Goal: Task Accomplishment & Management: Manage account settings

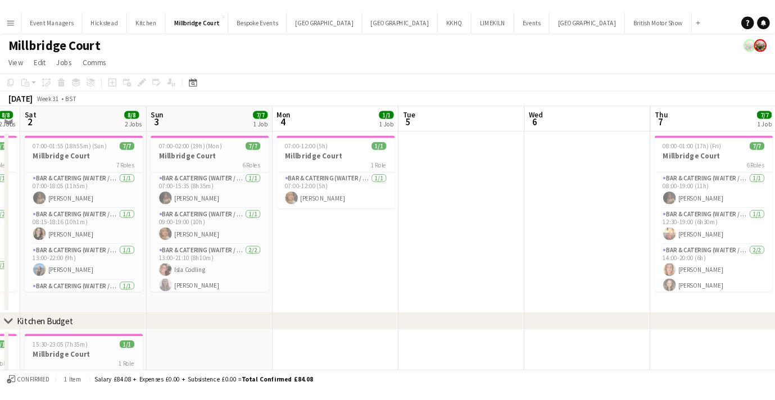
scroll to position [0, 247]
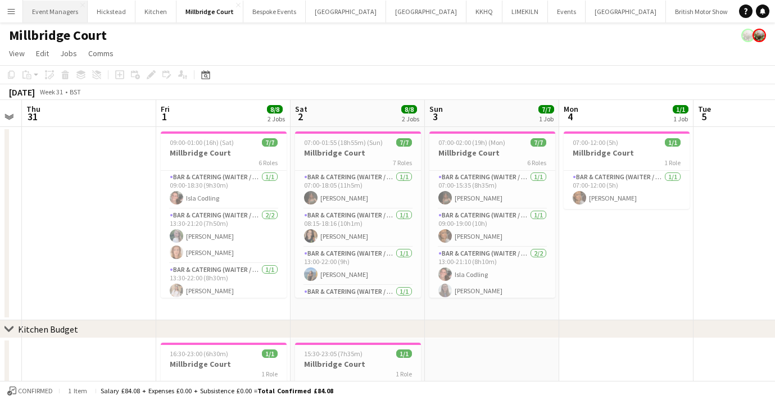
click at [57, 5] on button "Event Managers Close" at bounding box center [55, 12] width 65 height 22
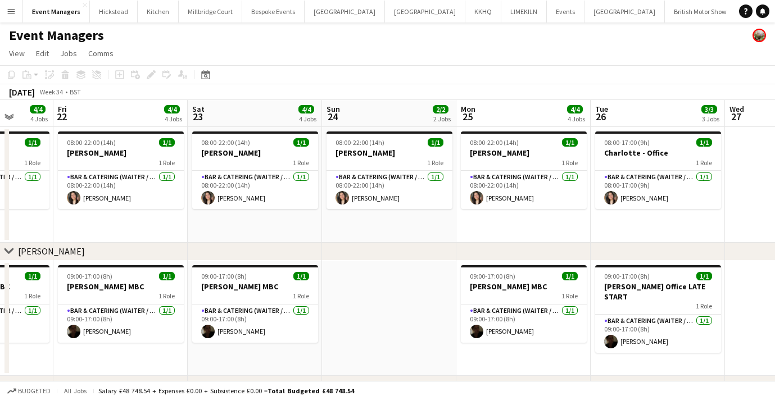
scroll to position [0, 356]
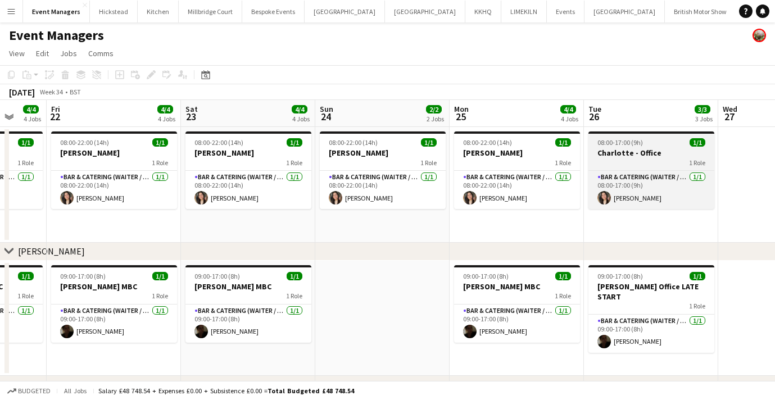
click at [635, 156] on h3 "Charlotte - Office" at bounding box center [651, 153] width 126 height 10
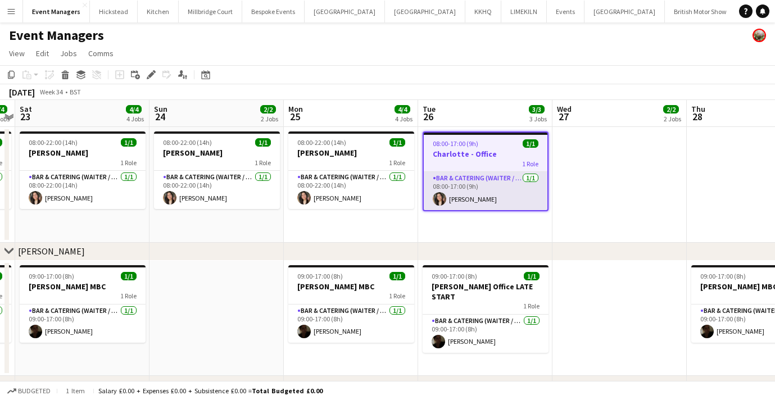
scroll to position [0, 386]
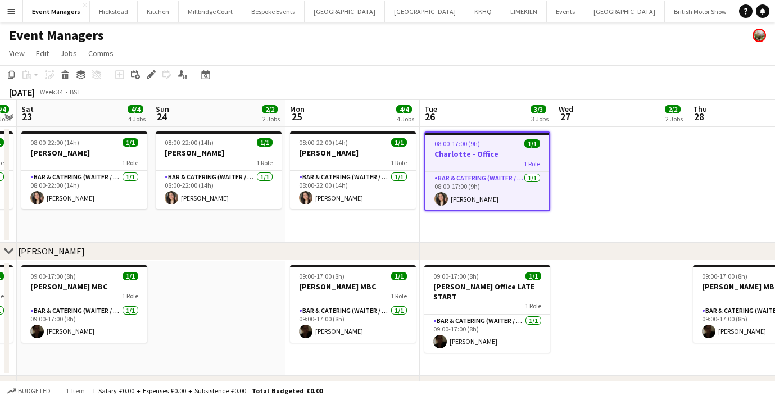
click at [622, 203] on app-date-cell at bounding box center [621, 185] width 134 height 116
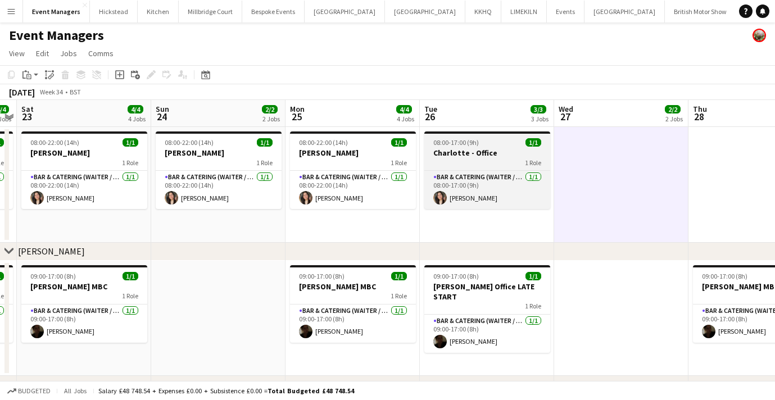
click at [495, 159] on div "1 Role" at bounding box center [487, 162] width 126 height 9
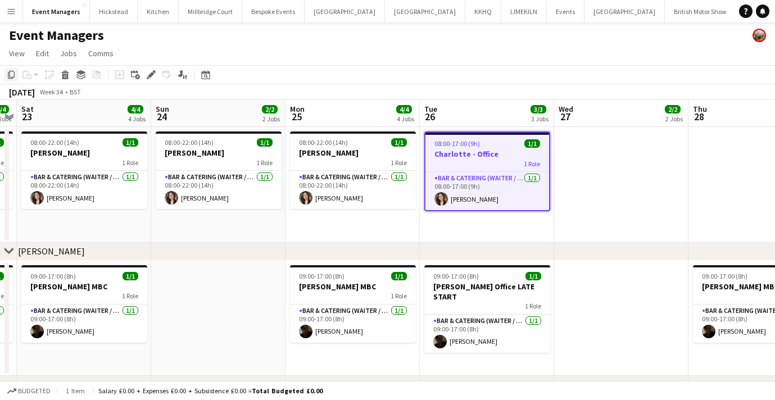
click at [13, 75] on icon "Copy" at bounding box center [11, 74] width 9 height 9
click at [576, 173] on app-date-cell at bounding box center [621, 185] width 134 height 116
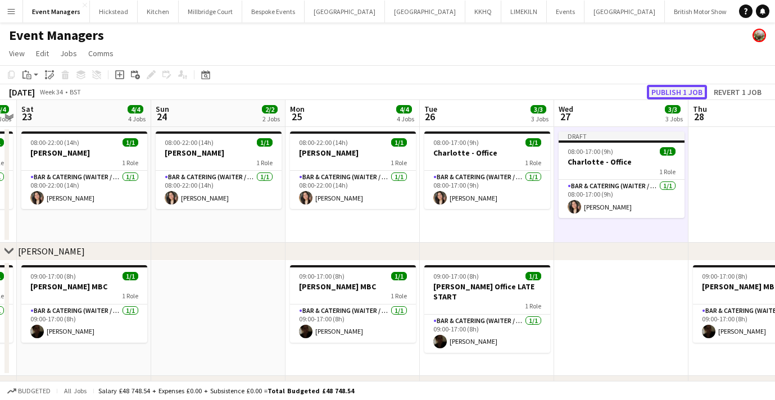
click at [672, 92] on button "Publish 1 job" at bounding box center [677, 92] width 60 height 15
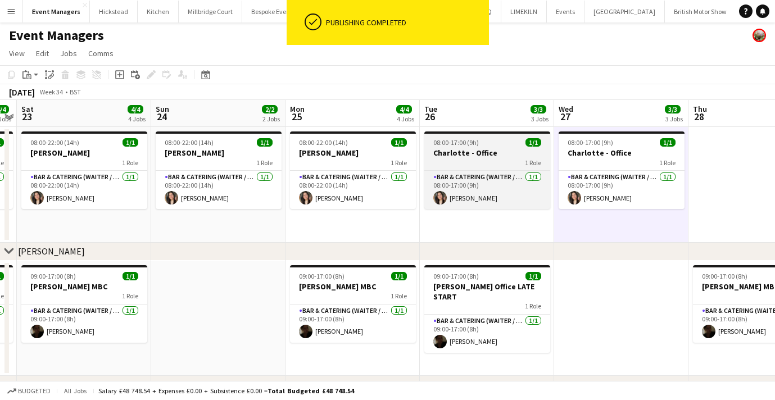
click at [484, 158] on div "1 Role" at bounding box center [487, 162] width 126 height 9
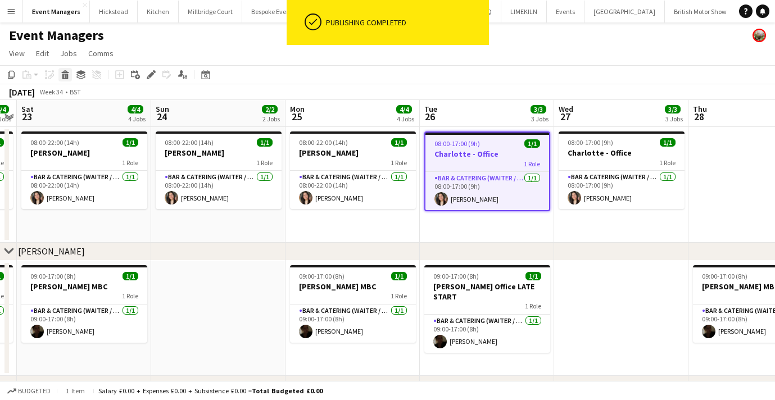
click at [60, 74] on div "Delete" at bounding box center [64, 74] width 13 height 13
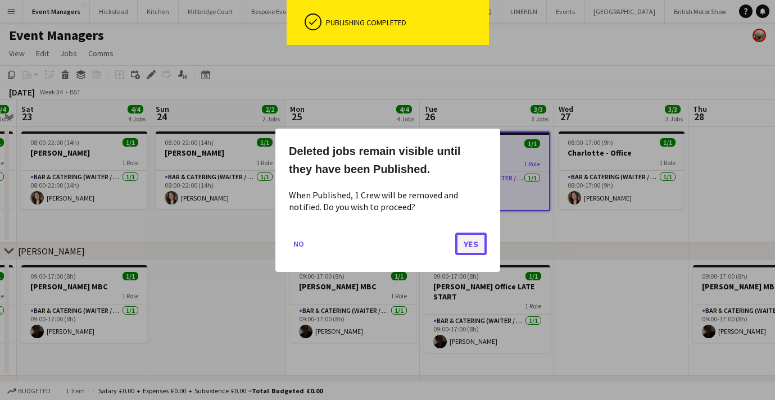
click at [473, 245] on button "Yes" at bounding box center [470, 243] width 31 height 22
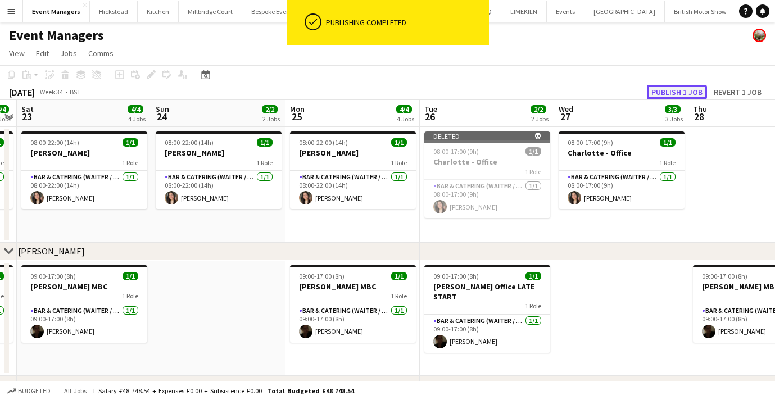
click at [683, 90] on button "Publish 1 job" at bounding box center [677, 92] width 60 height 15
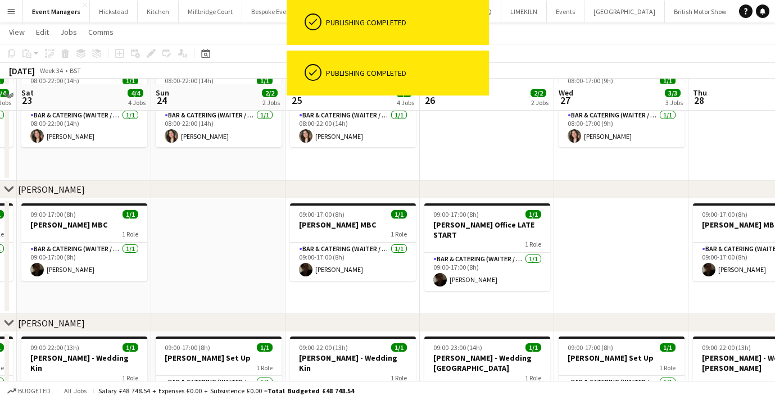
scroll to position [78, 0]
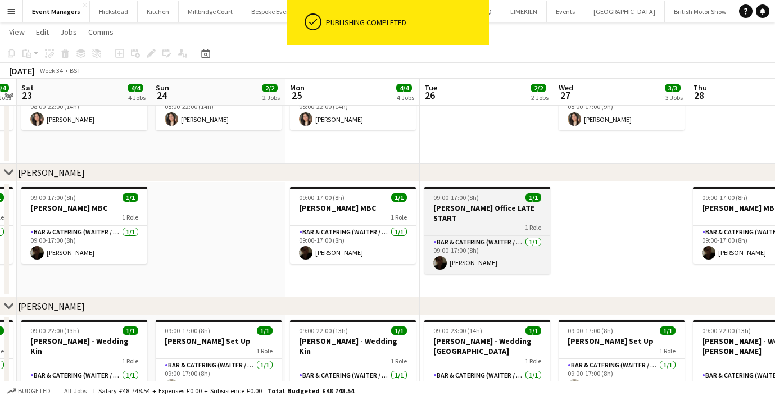
click at [453, 202] on app-job-card "09:00-17:00 (8h) 1/1 [PERSON_NAME] Office LATE START 1 Role Bar & Catering (Wai…" at bounding box center [487, 230] width 126 height 88
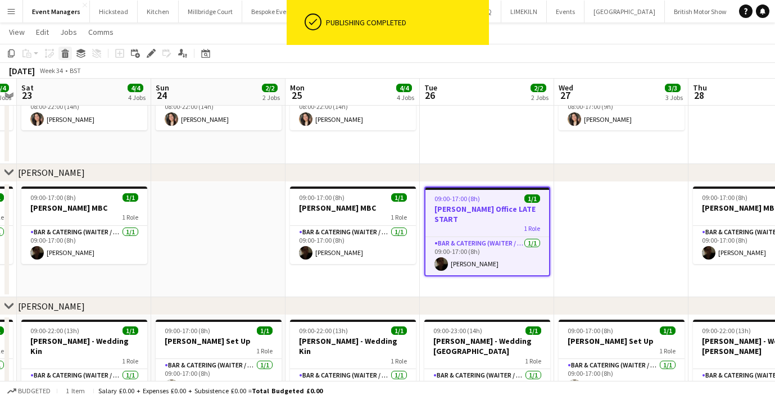
click at [61, 52] on icon "Delete" at bounding box center [65, 53] width 9 height 9
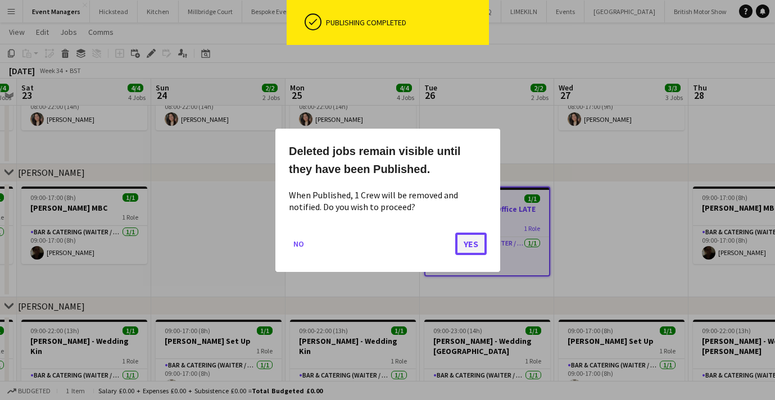
click at [471, 242] on button "Yes" at bounding box center [470, 243] width 31 height 22
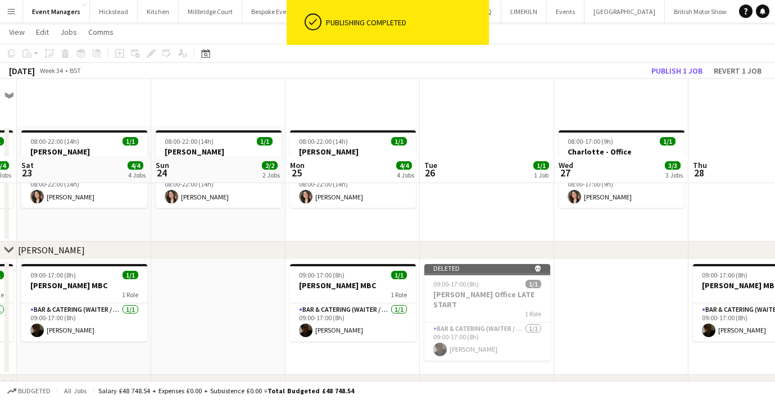
scroll to position [78, 0]
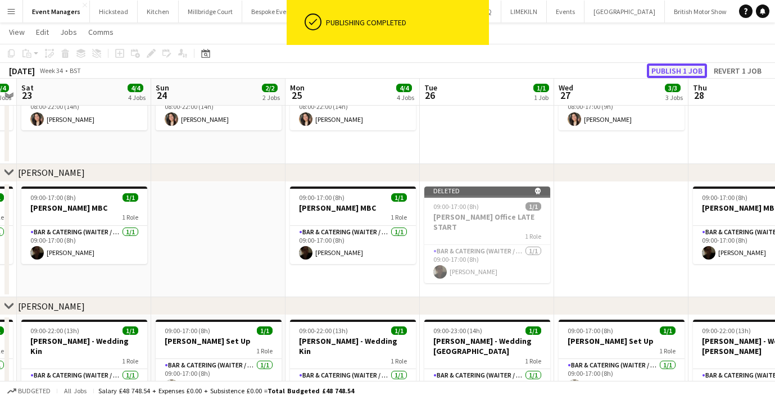
click at [675, 67] on button "Publish 1 job" at bounding box center [677, 70] width 60 height 15
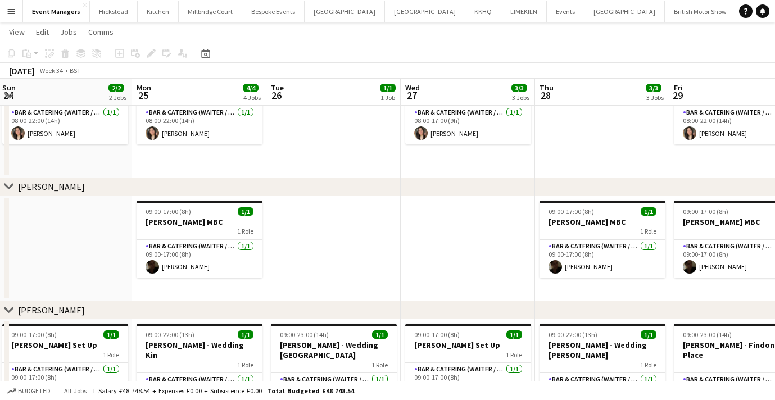
scroll to position [0, 436]
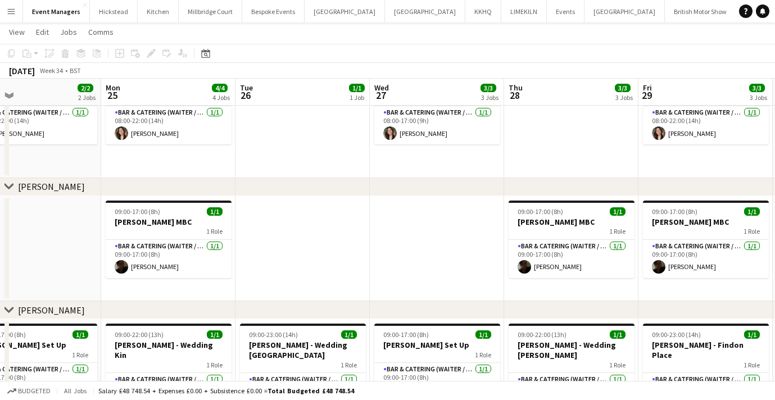
click at [446, 239] on app-date-cell at bounding box center [437, 249] width 134 height 106
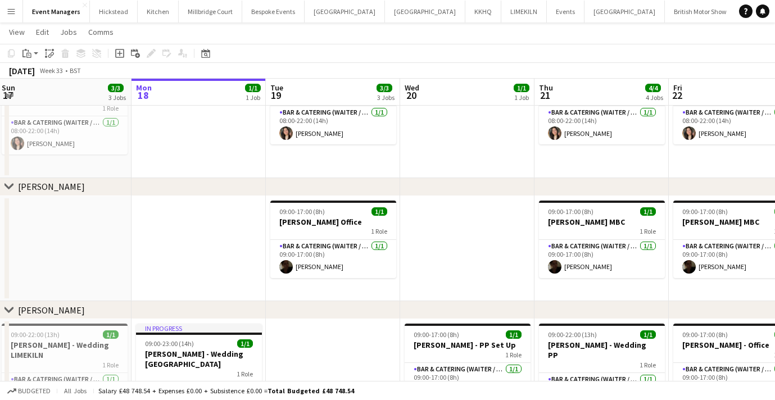
scroll to position [0, 249]
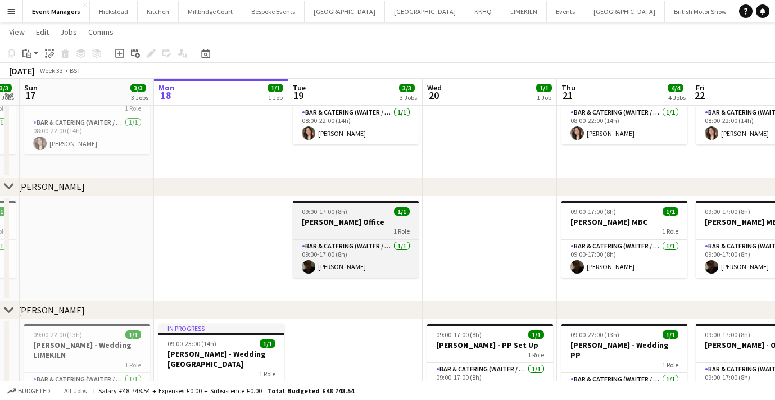
click at [344, 224] on h3 "[PERSON_NAME] Office" at bounding box center [356, 222] width 126 height 10
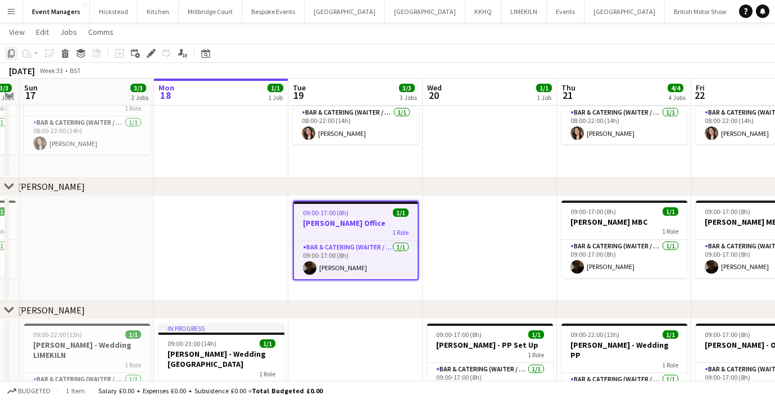
click at [12, 56] on icon at bounding box center [11, 53] width 7 height 8
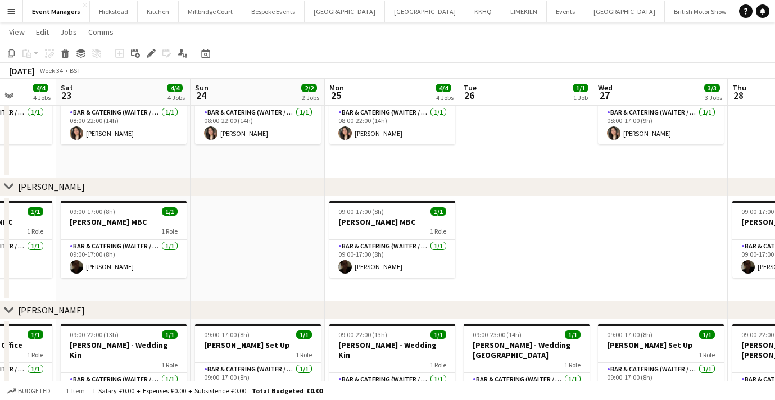
scroll to position [0, 417]
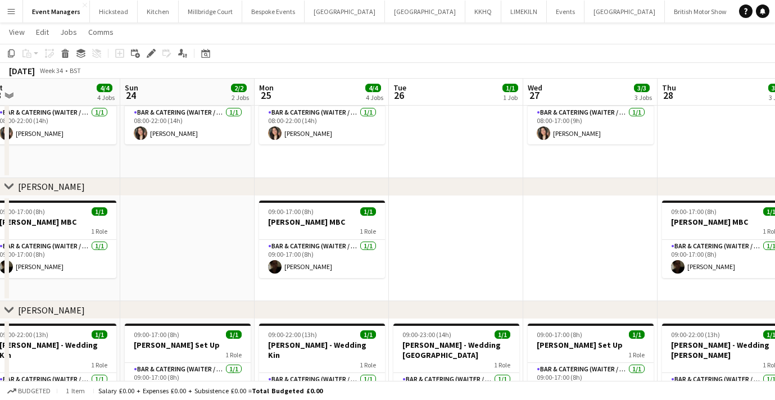
click at [590, 225] on app-date-cell at bounding box center [590, 249] width 134 height 106
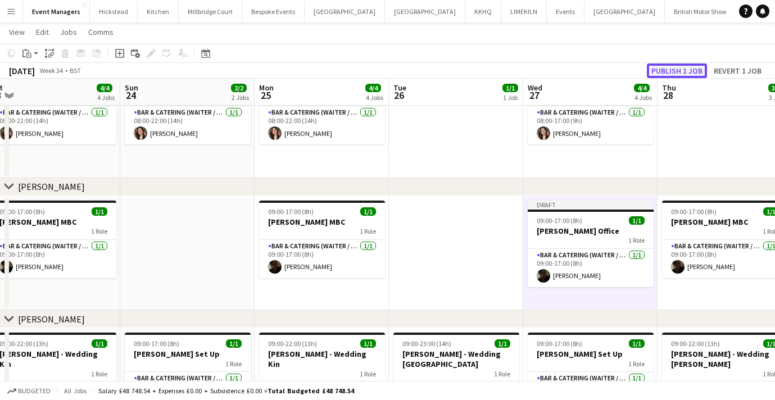
click at [672, 72] on button "Publish 1 job" at bounding box center [677, 70] width 60 height 15
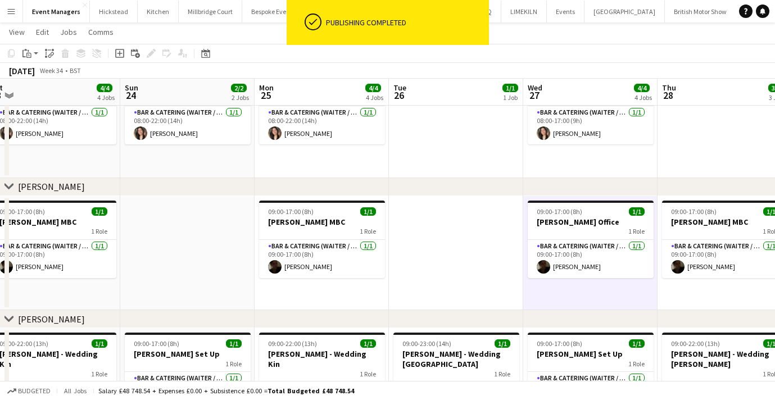
click at [491, 232] on app-date-cell at bounding box center [456, 253] width 134 height 115
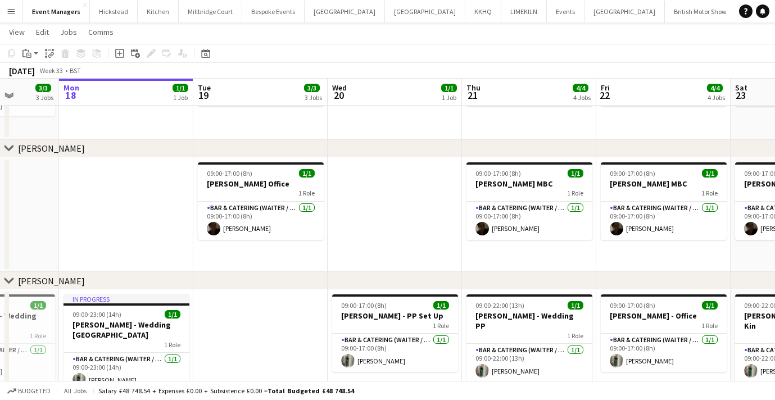
scroll to position [0, 0]
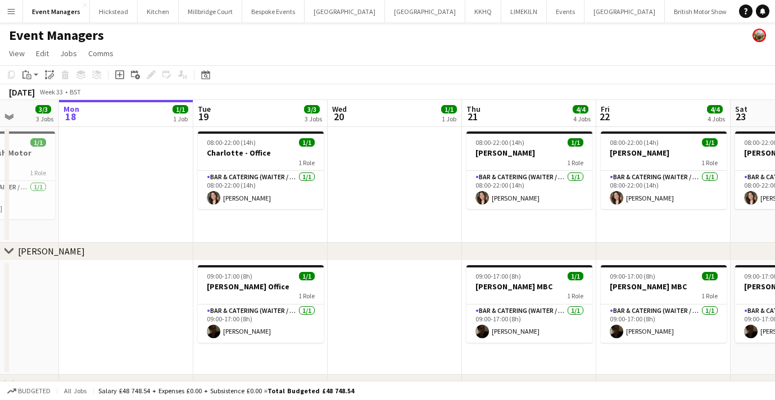
click at [385, 285] on app-date-cell at bounding box center [394, 318] width 134 height 115
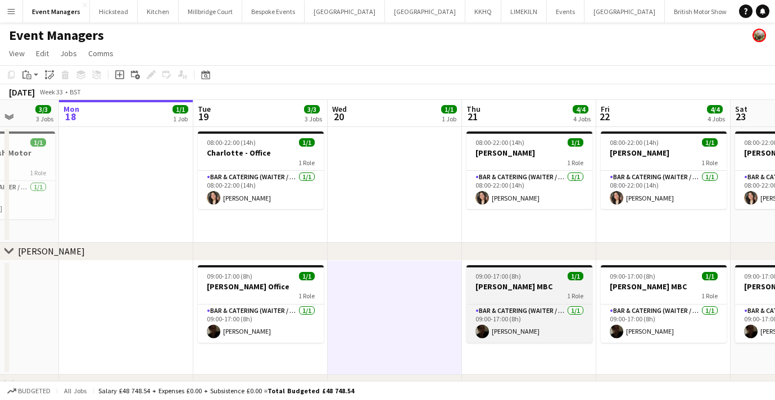
click at [518, 290] on h3 "[PERSON_NAME] MBC" at bounding box center [529, 286] width 126 height 10
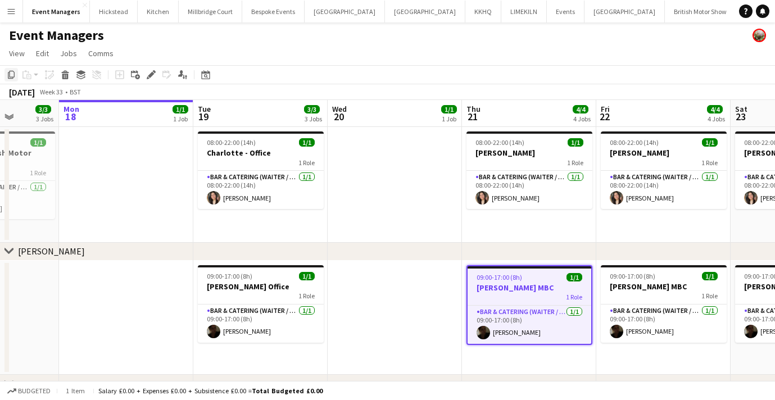
click at [14, 72] on icon at bounding box center [11, 75] width 7 height 8
click at [408, 292] on app-date-cell at bounding box center [394, 318] width 134 height 115
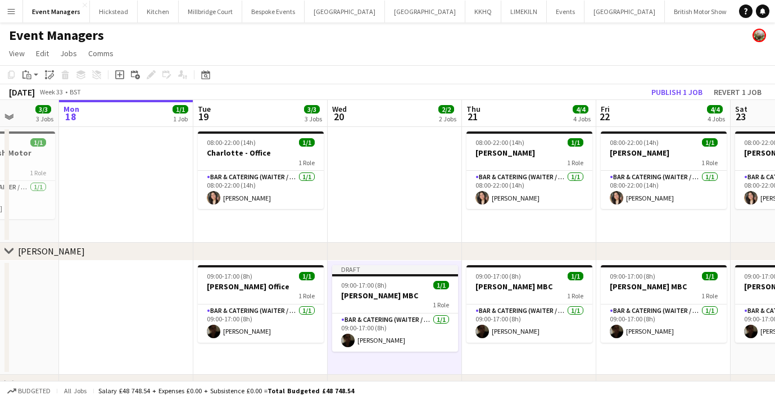
click at [408, 291] on h3 "[PERSON_NAME] MBC" at bounding box center [395, 295] width 126 height 10
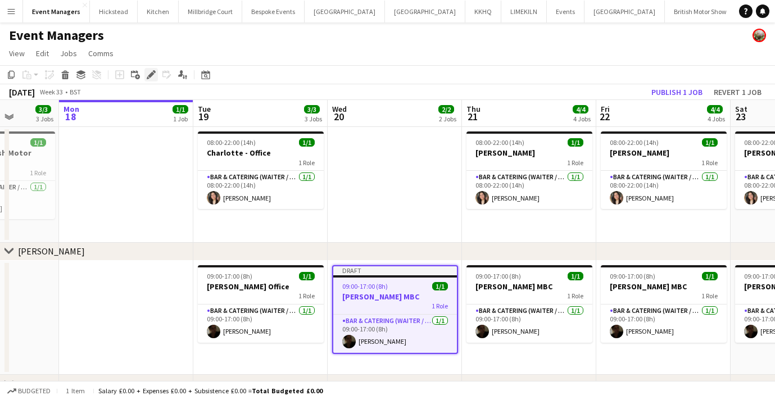
click at [147, 78] on icon at bounding box center [148, 77] width 3 height 3
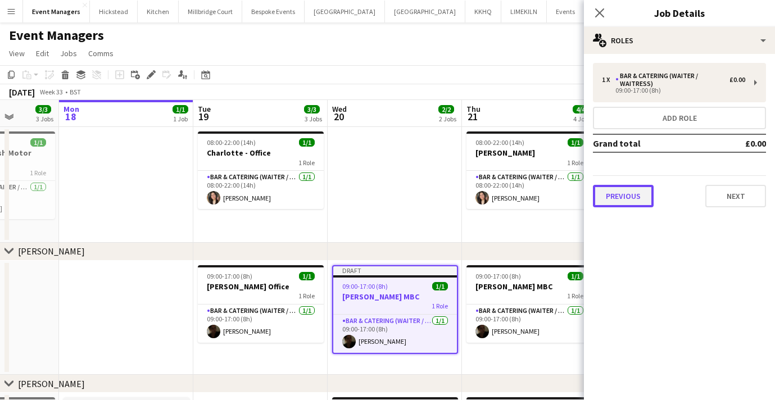
click at [634, 195] on button "Previous" at bounding box center [623, 196] width 61 height 22
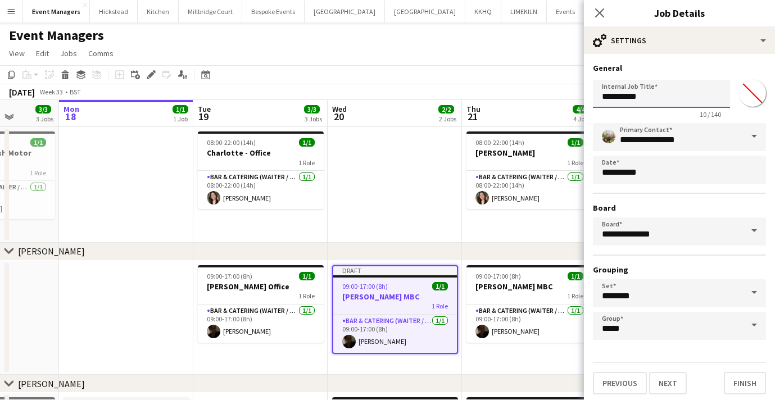
click at [655, 95] on input "*********" at bounding box center [661, 94] width 137 height 28
type input "********"
click at [597, 11] on icon "Close pop-in" at bounding box center [599, 12] width 11 height 11
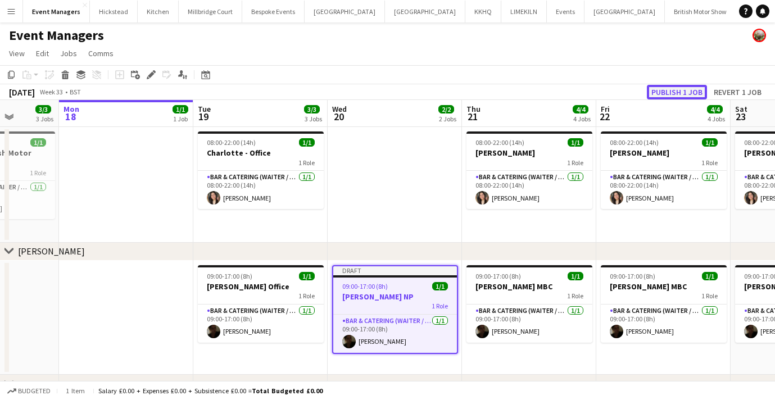
click at [682, 94] on button "Publish 1 job" at bounding box center [677, 92] width 60 height 15
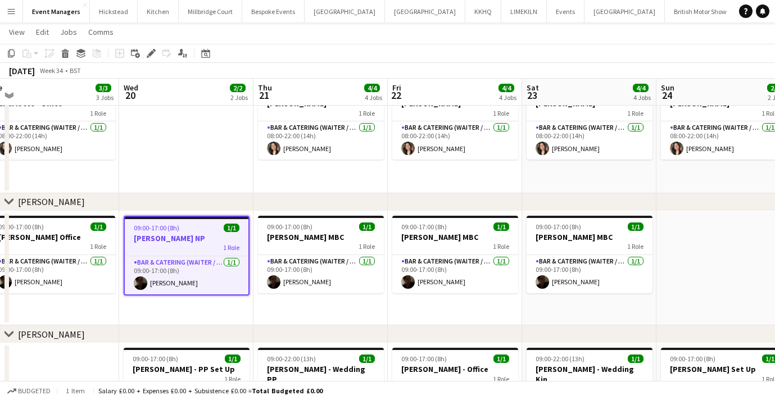
scroll to position [0, 438]
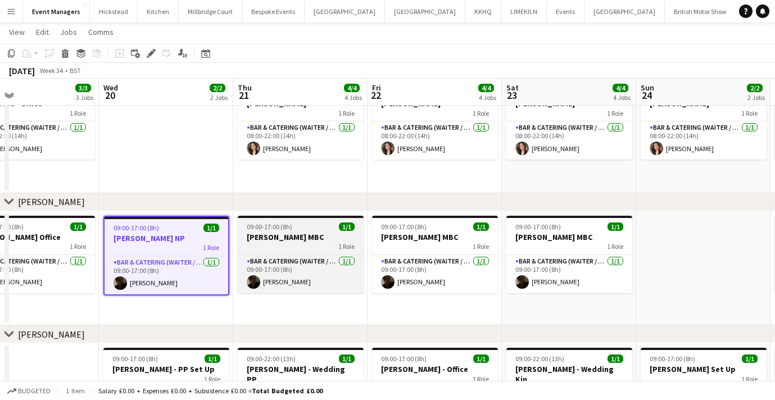
click at [270, 237] on h3 "[PERSON_NAME] MBC" at bounding box center [301, 237] width 126 height 10
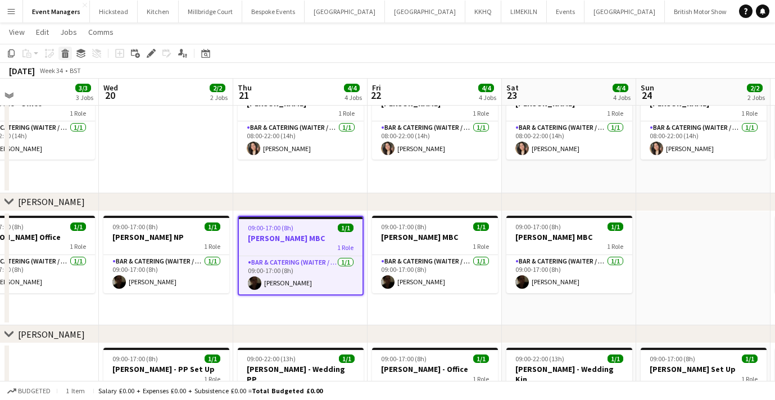
click at [67, 51] on icon at bounding box center [64, 50] width 7 height 3
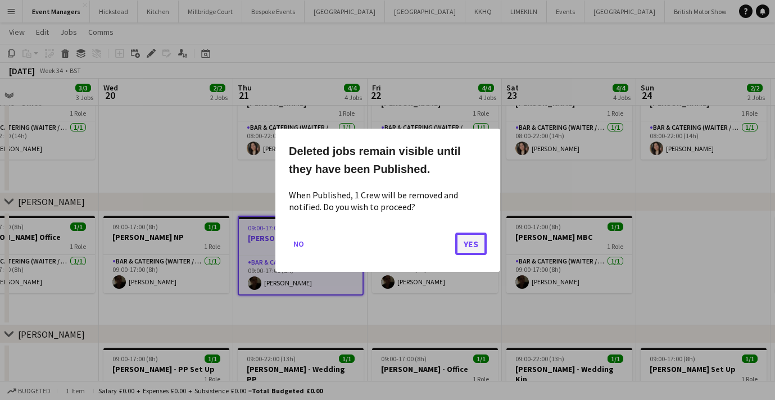
click at [465, 243] on button "Yes" at bounding box center [470, 243] width 31 height 22
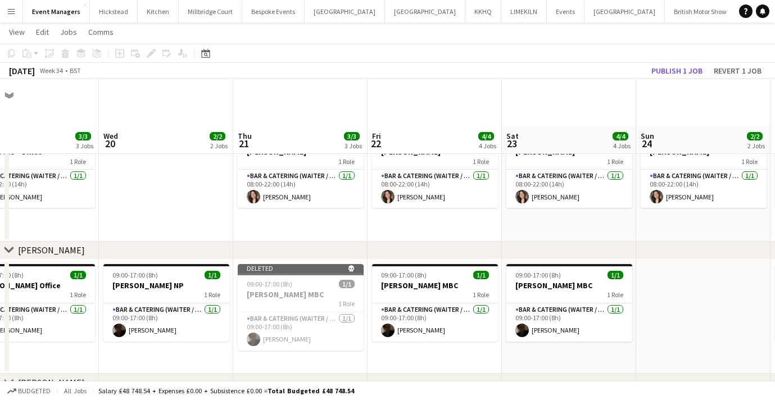
scroll to position [48, 0]
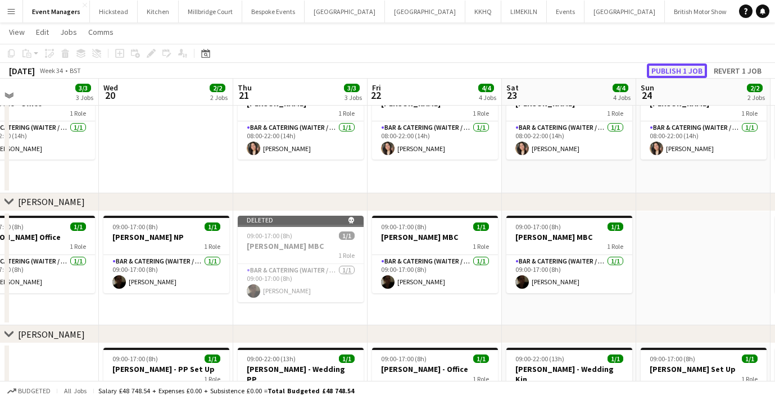
click at [683, 74] on button "Publish 1 job" at bounding box center [677, 70] width 60 height 15
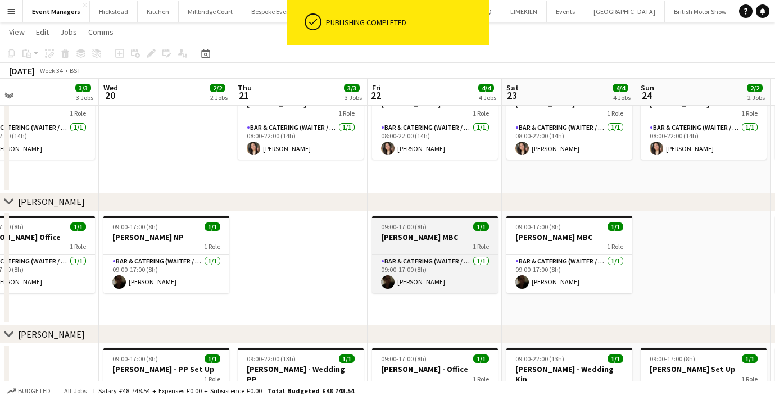
click at [426, 228] on div "09:00-17:00 (8h) 1/1" at bounding box center [435, 226] width 126 height 8
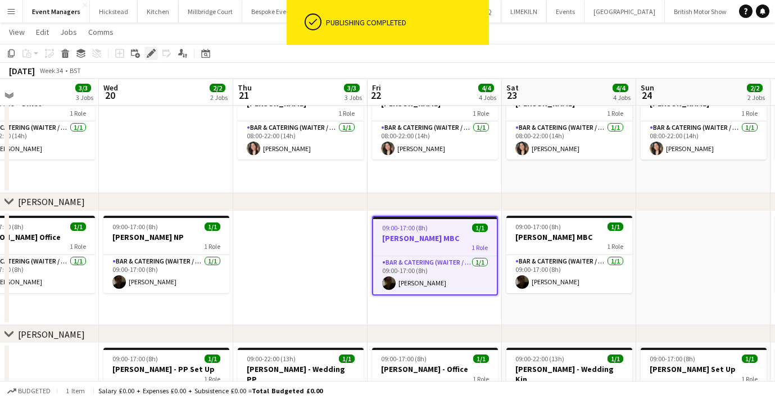
click at [151, 58] on div "Edit" at bounding box center [150, 53] width 13 height 13
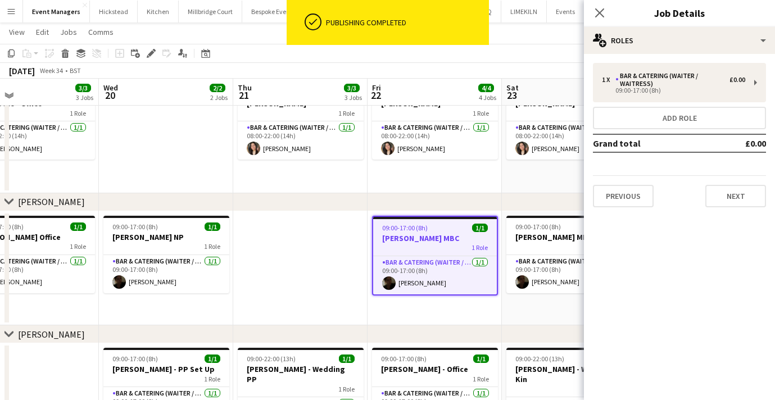
click at [674, 207] on div "Previous Next" at bounding box center [679, 191] width 173 height 32
click at [647, 204] on button "Previous" at bounding box center [623, 196] width 61 height 22
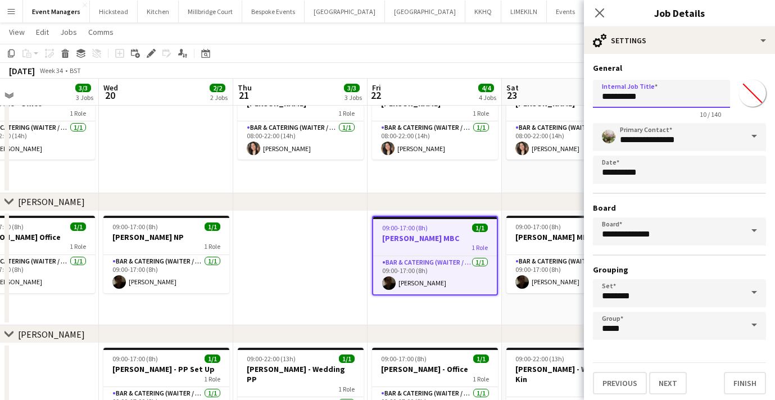
click at [645, 97] on input "*********" at bounding box center [661, 94] width 137 height 28
type input "********"
click at [597, 16] on icon "Close pop-in" at bounding box center [599, 12] width 11 height 11
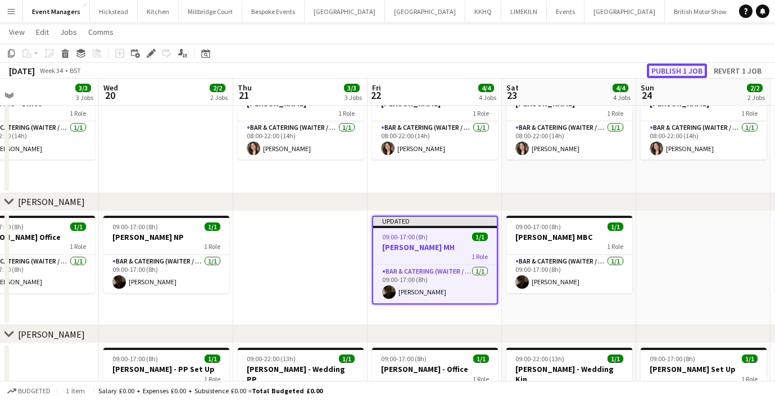
click at [668, 72] on button "Publish 1 job" at bounding box center [677, 70] width 60 height 15
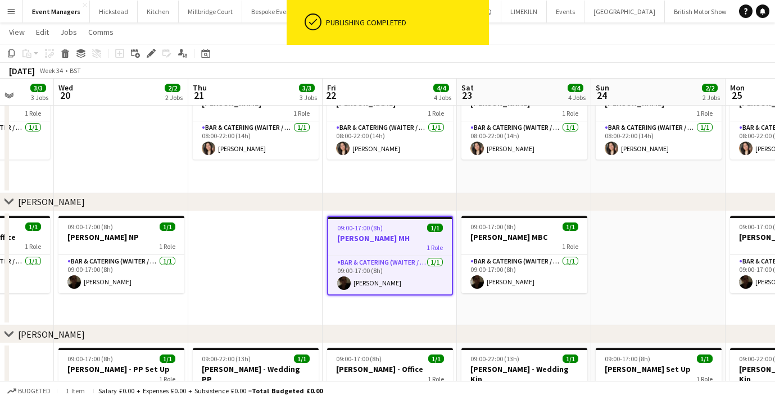
scroll to position [0, 349]
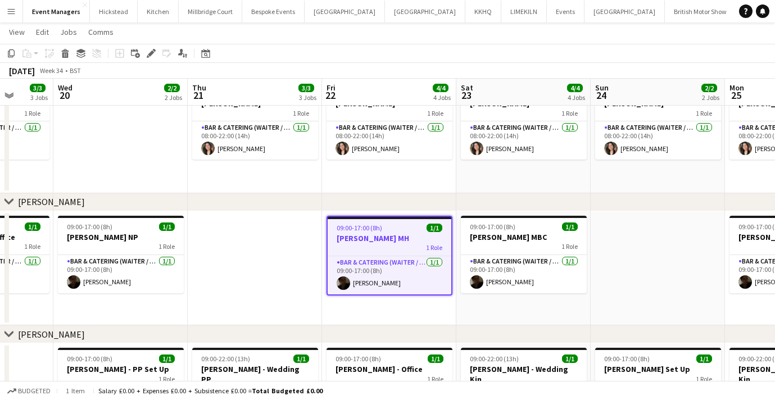
click at [268, 274] on app-date-cell at bounding box center [255, 268] width 134 height 115
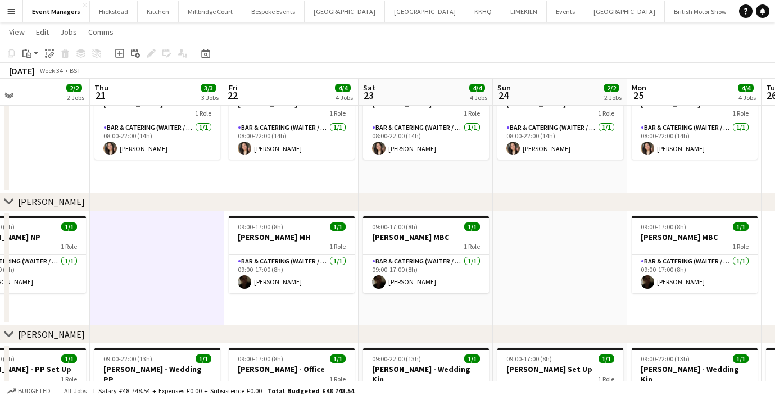
scroll to position [0, 346]
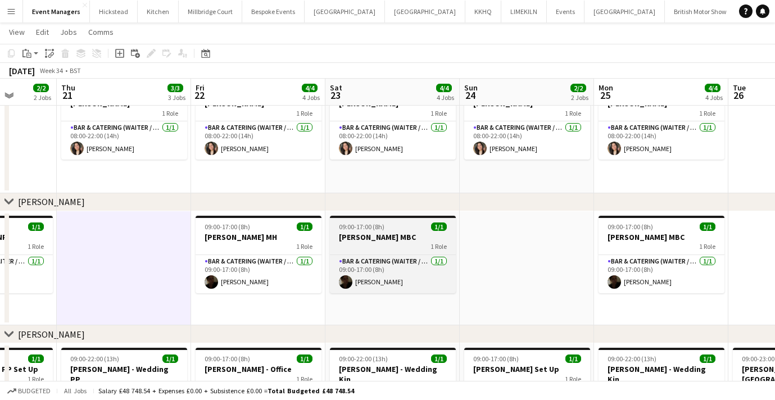
click at [388, 247] on div "1 Role" at bounding box center [393, 246] width 126 height 9
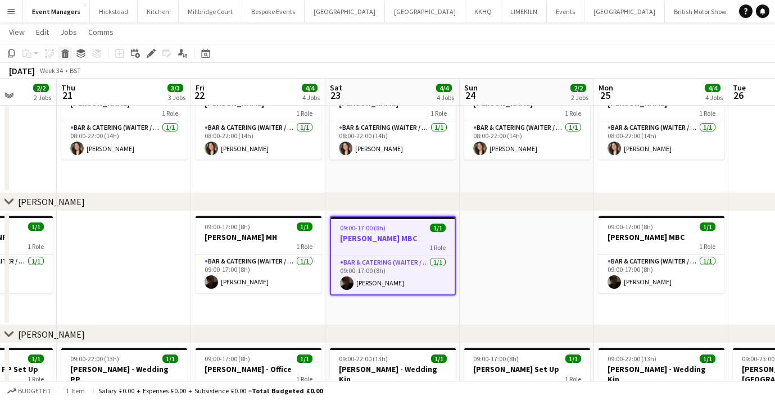
click at [62, 54] on icon "Delete" at bounding box center [65, 53] width 9 height 9
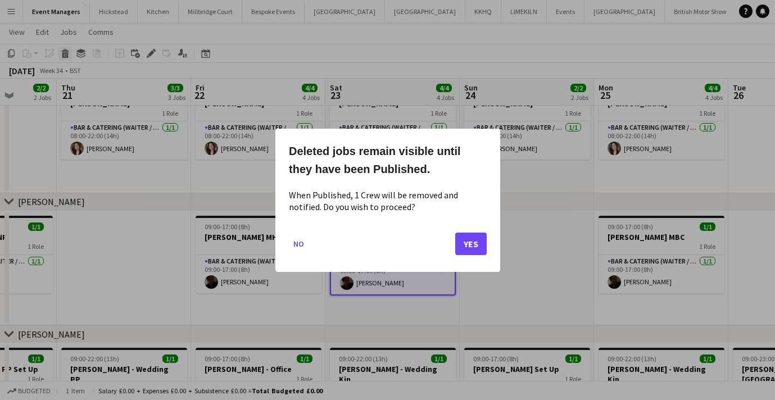
scroll to position [0, 0]
click at [467, 239] on button "Yes" at bounding box center [470, 243] width 31 height 22
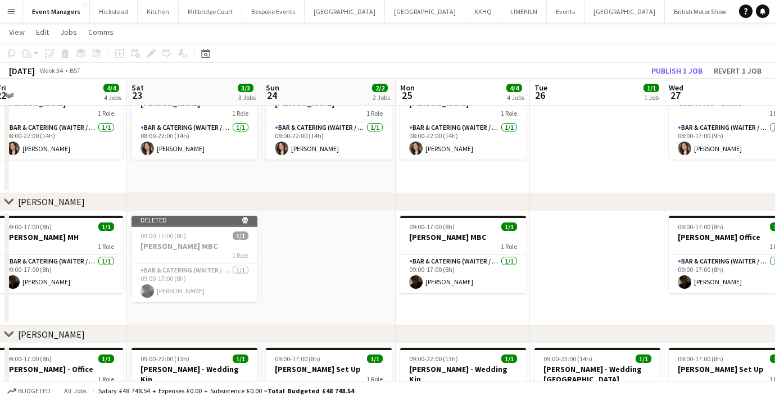
scroll to position [0, 411]
click at [716, 69] on button "Revert 1 job" at bounding box center [737, 70] width 57 height 15
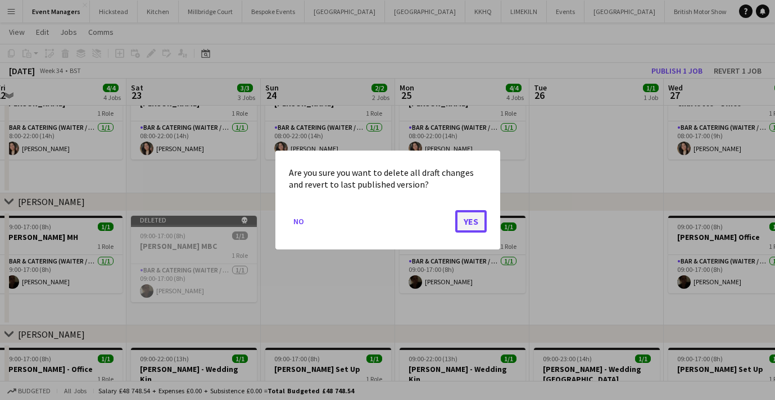
click at [470, 218] on button "Yes" at bounding box center [470, 221] width 31 height 22
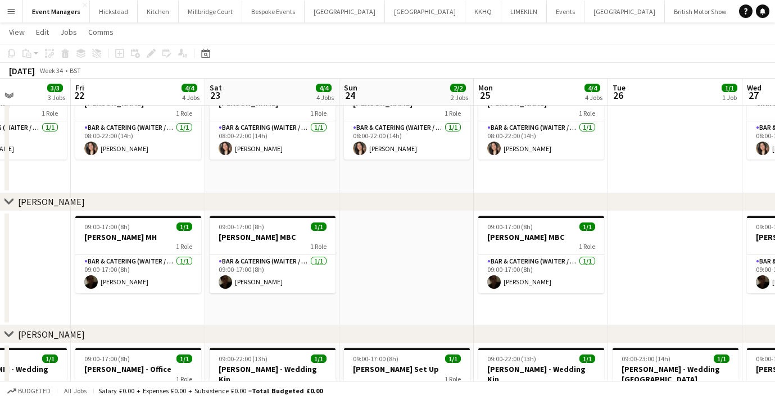
scroll to position [0, 312]
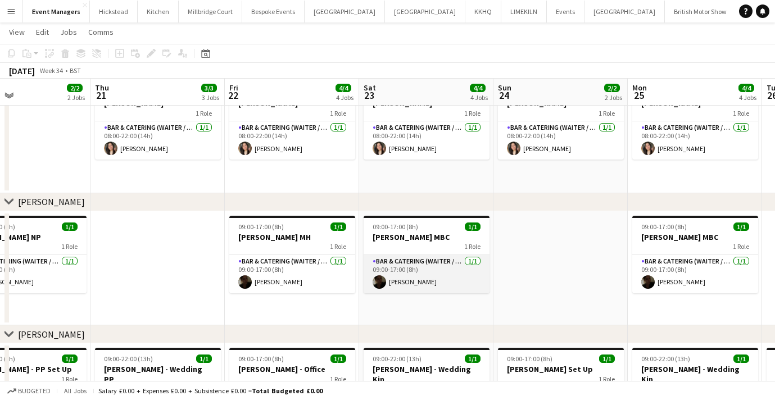
click at [453, 262] on app-card-role "Bar & Catering (Waiter / waitress) [DATE] 09:00-17:00 (8h) [PERSON_NAME]" at bounding box center [426, 274] width 126 height 38
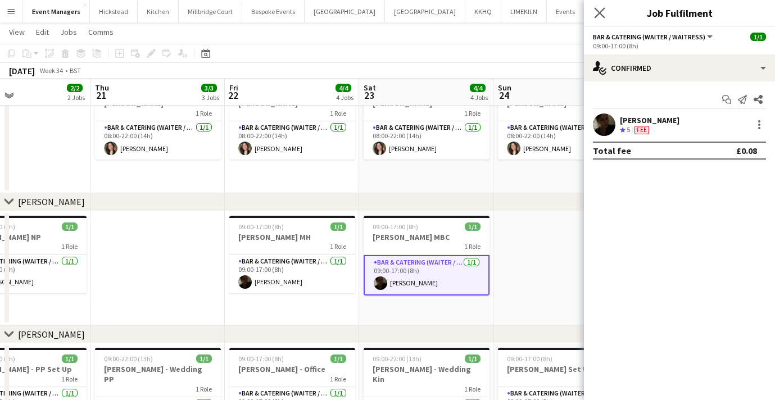
click at [600, 6] on app-icon "Close pop-in" at bounding box center [599, 13] width 16 height 16
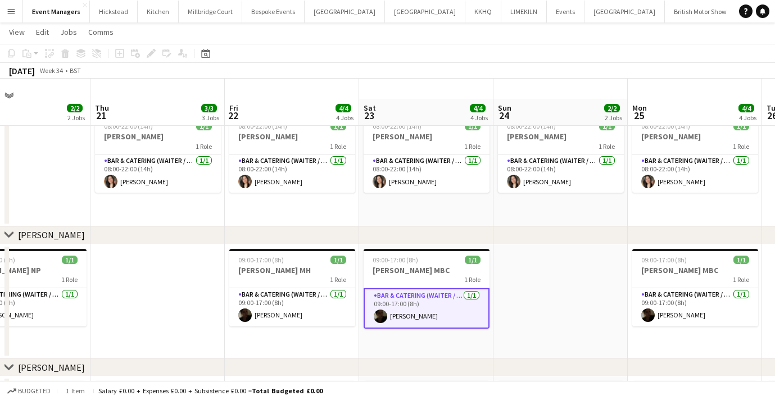
scroll to position [0, 0]
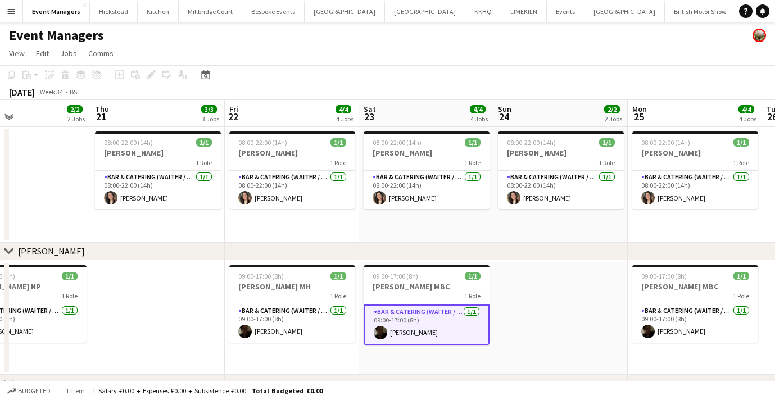
click at [548, 331] on app-date-cell at bounding box center [560, 318] width 134 height 115
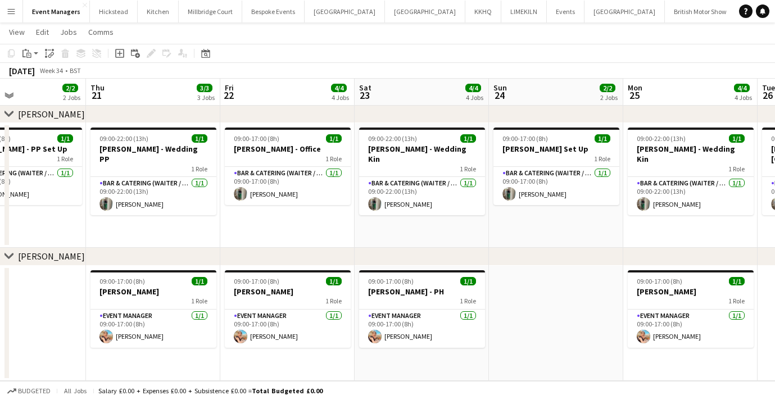
scroll to position [0, 453]
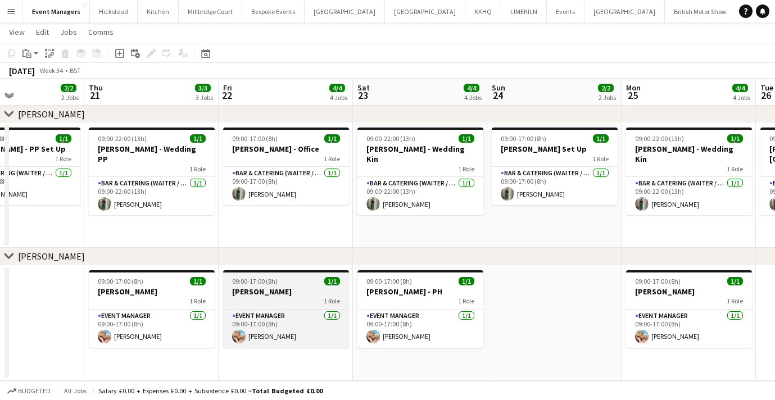
click at [285, 299] on div "1 Role" at bounding box center [286, 301] width 126 height 9
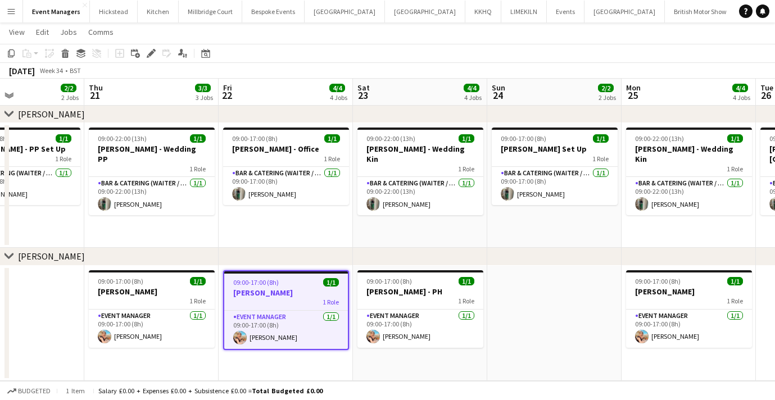
click at [154, 60] on app-toolbar "Copy Paste Paste Command V Paste with crew Command Shift V Paste linked Job [GE…" at bounding box center [387, 53] width 775 height 19
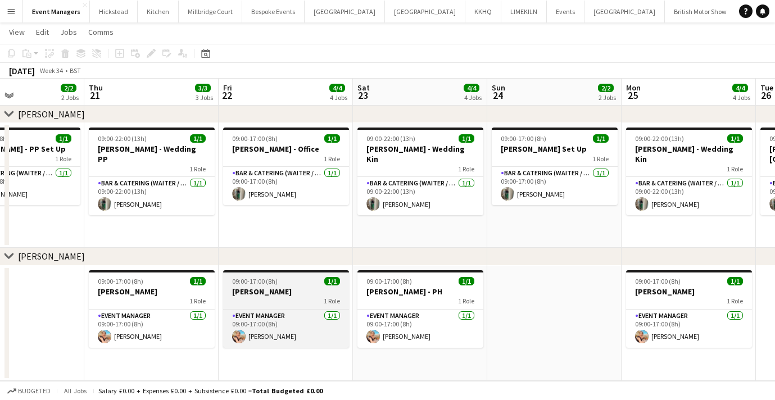
click at [271, 285] on span "09:00-17:00 (8h)" at bounding box center [254, 281] width 45 height 8
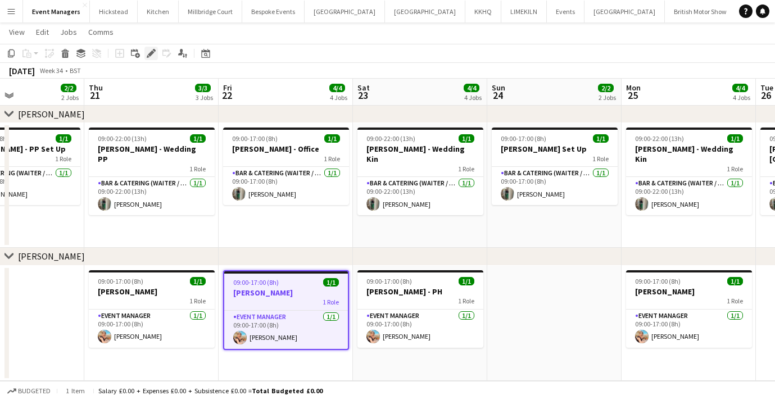
click at [153, 57] on div "Edit" at bounding box center [150, 53] width 13 height 13
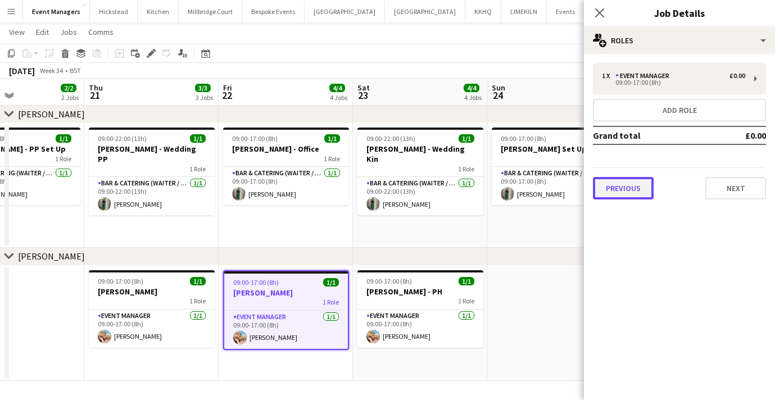
click at [638, 186] on button "Previous" at bounding box center [623, 188] width 61 height 22
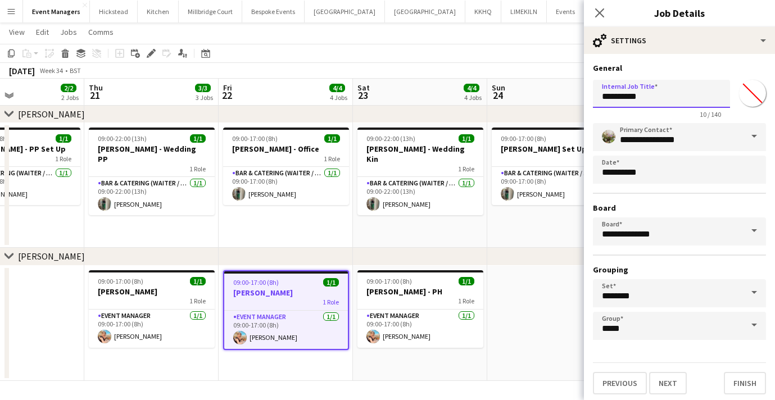
click at [653, 99] on input "**********" at bounding box center [661, 94] width 137 height 28
type input "**********"
click at [600, 16] on icon "Close pop-in" at bounding box center [599, 12] width 11 height 11
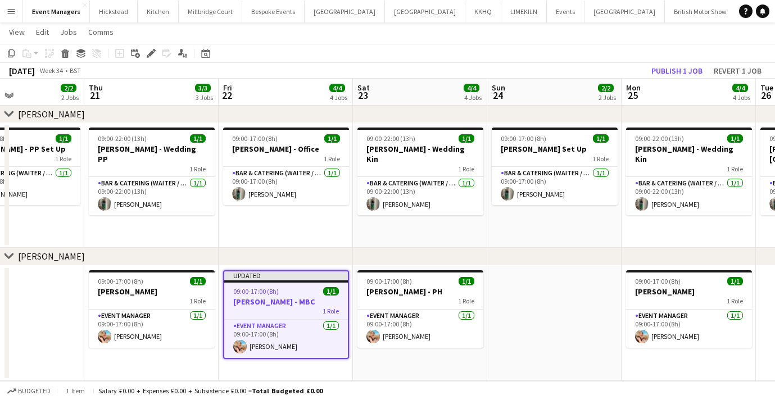
click at [653, 63] on div "[DATE] Week 34 • BST Publish 1 job Revert 1 job" at bounding box center [387, 71] width 775 height 16
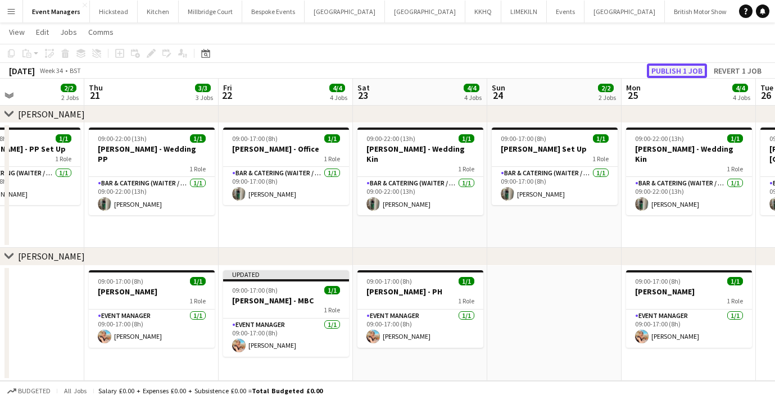
click at [653, 70] on button "Publish 1 job" at bounding box center [677, 70] width 60 height 15
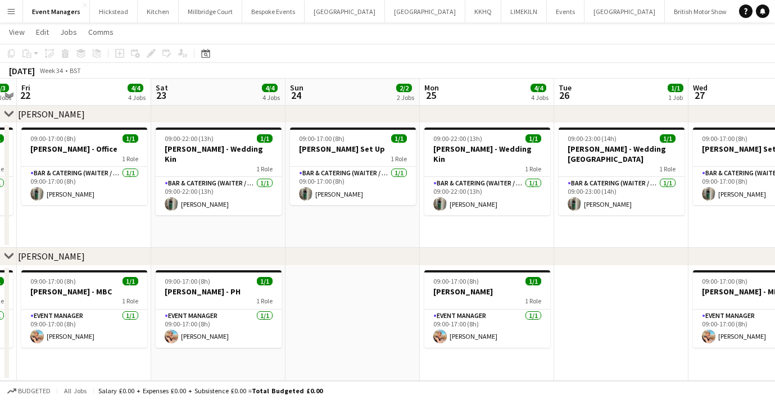
scroll to position [0, 390]
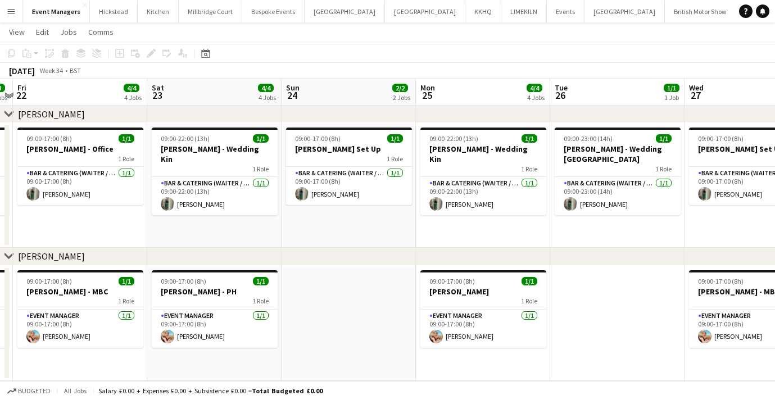
click at [353, 292] on app-date-cell at bounding box center [348, 324] width 134 height 116
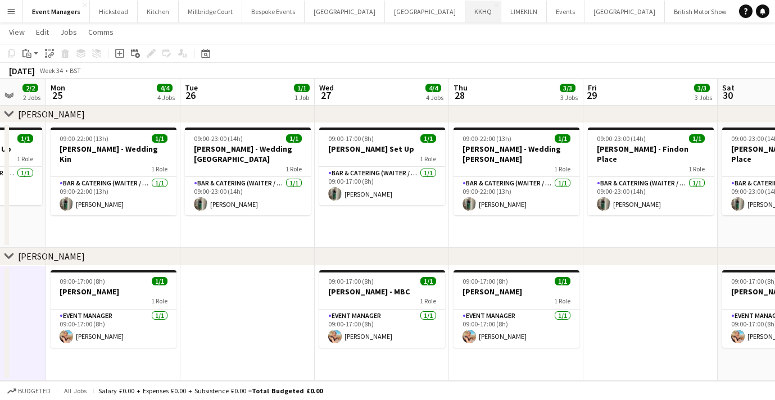
scroll to position [0, 359]
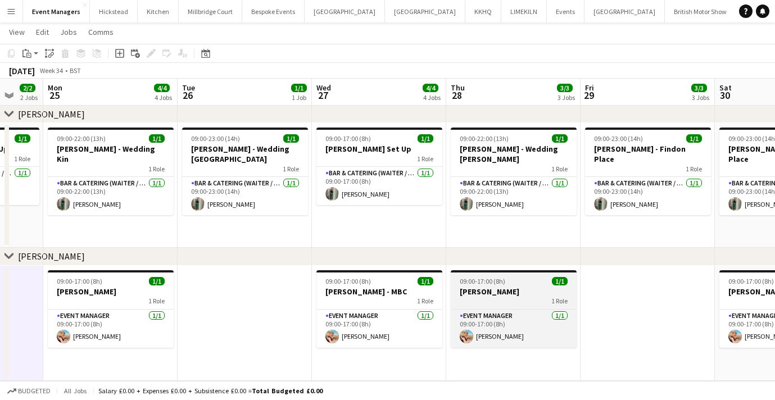
click at [502, 293] on h3 "[PERSON_NAME]" at bounding box center [513, 291] width 126 height 10
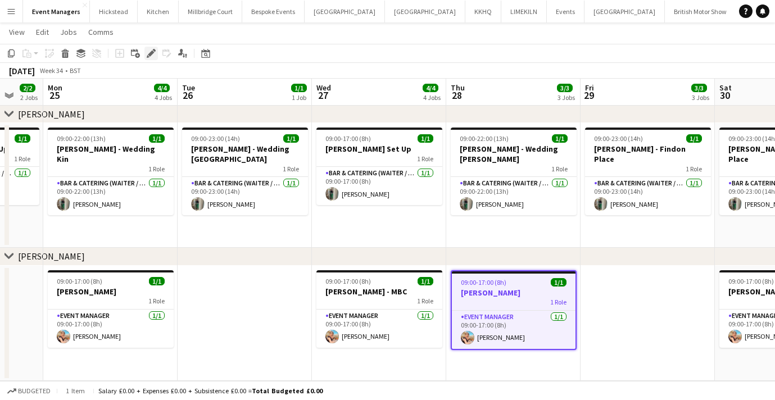
click at [147, 56] on icon "Edit" at bounding box center [151, 53] width 9 height 9
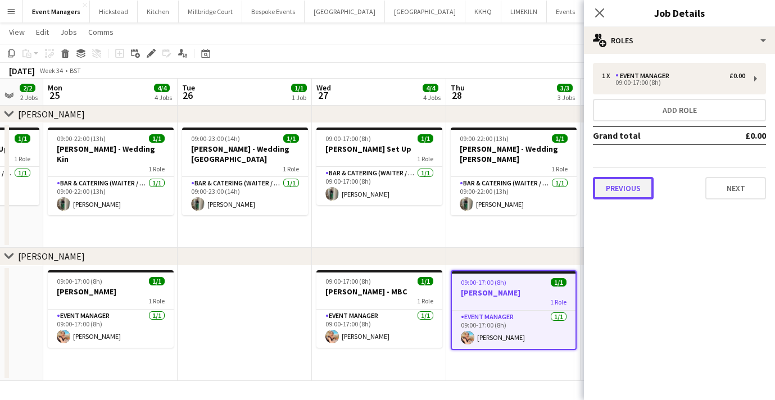
click at [630, 184] on button "Previous" at bounding box center [623, 188] width 61 height 22
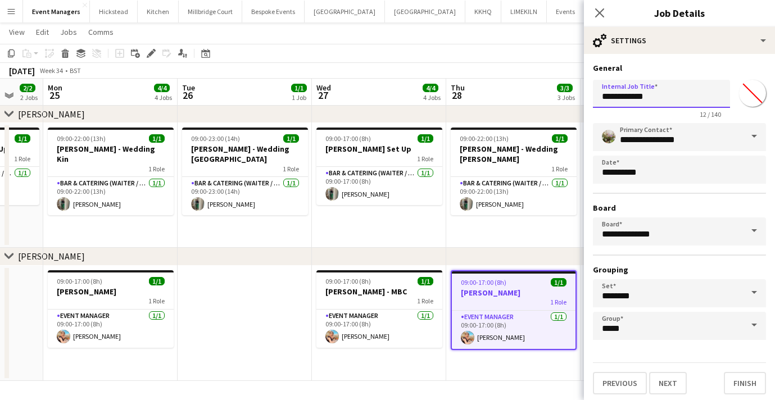
click at [653, 97] on input "**********" at bounding box center [661, 94] width 137 height 28
type input "**********"
click at [599, 12] on icon at bounding box center [599, 12] width 11 height 11
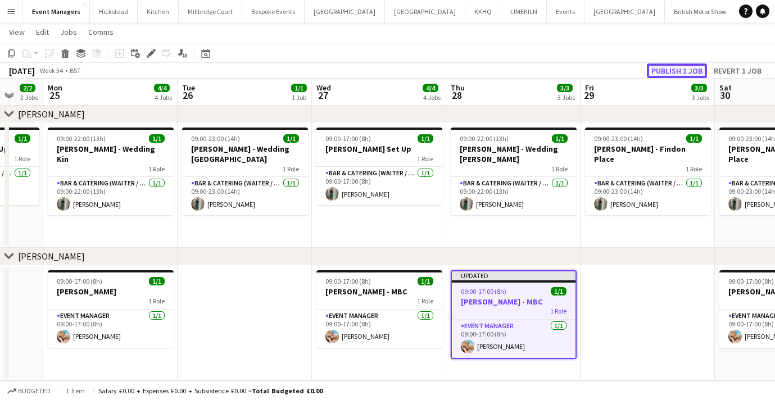
click at [674, 70] on button "Publish 1 job" at bounding box center [677, 70] width 60 height 15
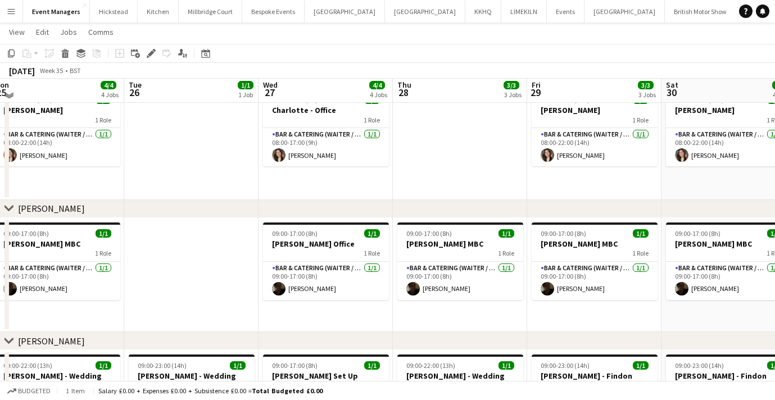
scroll to position [42, 0]
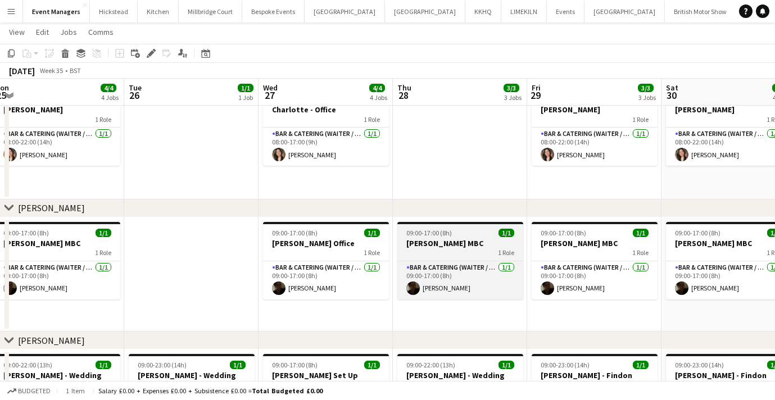
click at [444, 246] on h3 "[PERSON_NAME] MBC" at bounding box center [460, 243] width 126 height 10
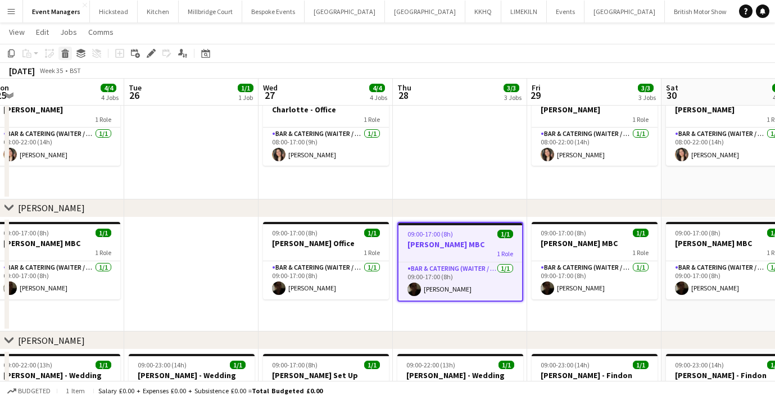
click at [69, 57] on icon "Delete" at bounding box center [65, 53] width 9 height 9
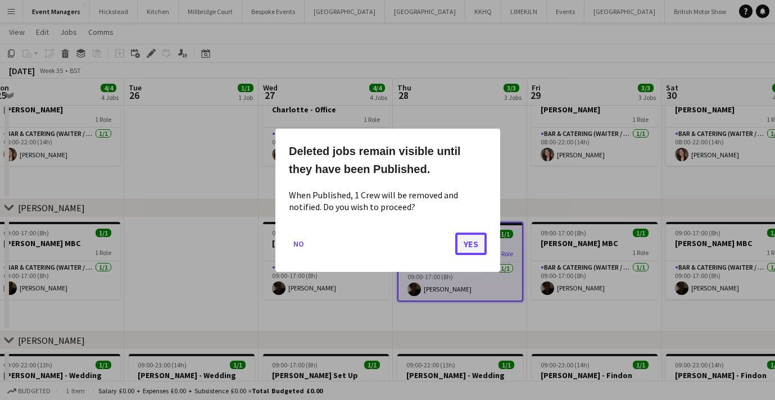
click at [468, 245] on button "Yes" at bounding box center [470, 243] width 31 height 22
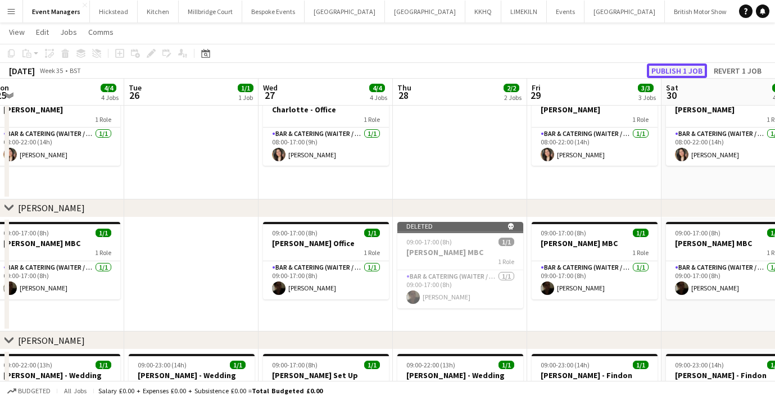
click at [680, 72] on button "Publish 1 job" at bounding box center [677, 70] width 60 height 15
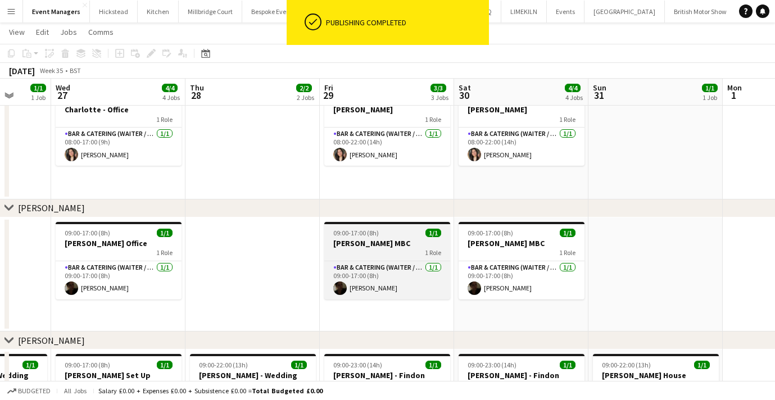
scroll to position [0, 392]
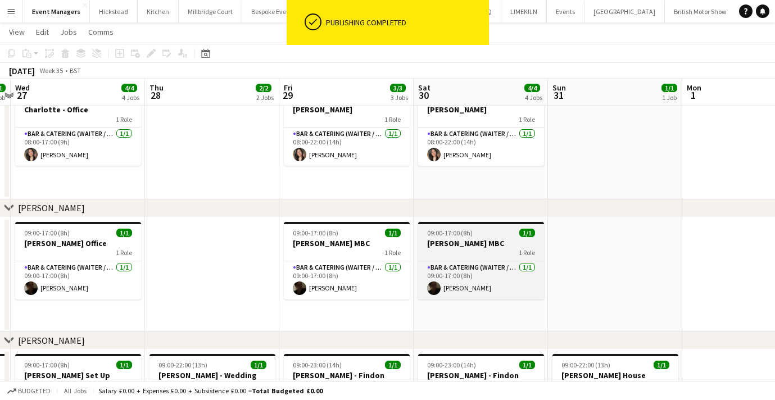
click at [473, 252] on div "1 Role" at bounding box center [481, 252] width 126 height 9
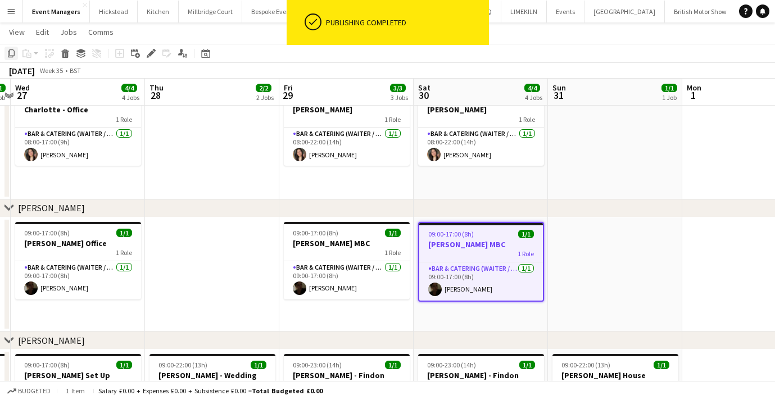
click at [12, 52] on icon "Copy" at bounding box center [11, 53] width 9 height 9
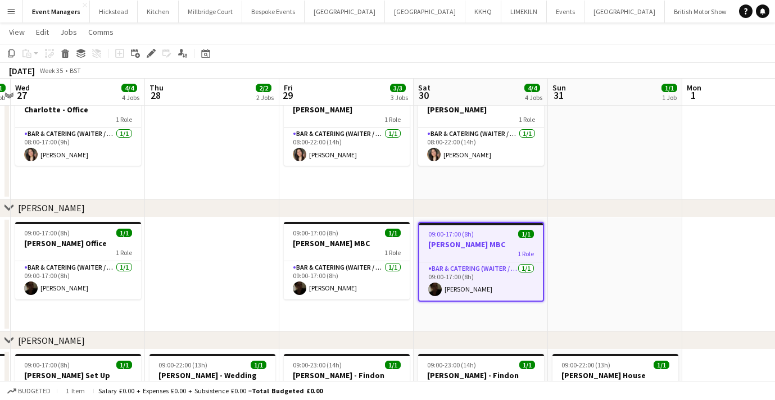
click at [610, 248] on app-date-cell at bounding box center [615, 274] width 134 height 115
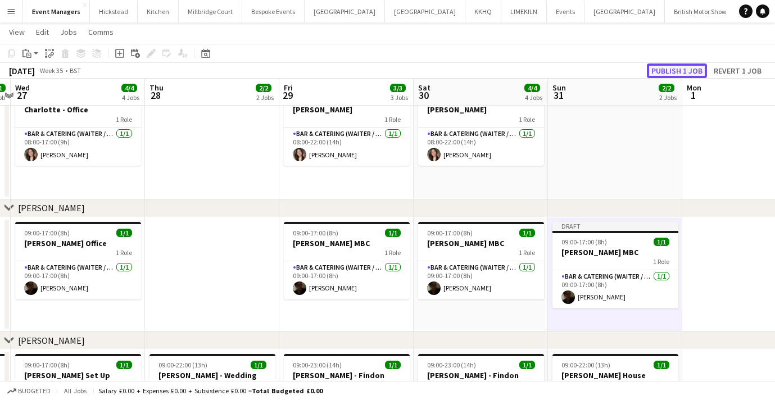
click at [679, 70] on button "Publish 1 job" at bounding box center [677, 70] width 60 height 15
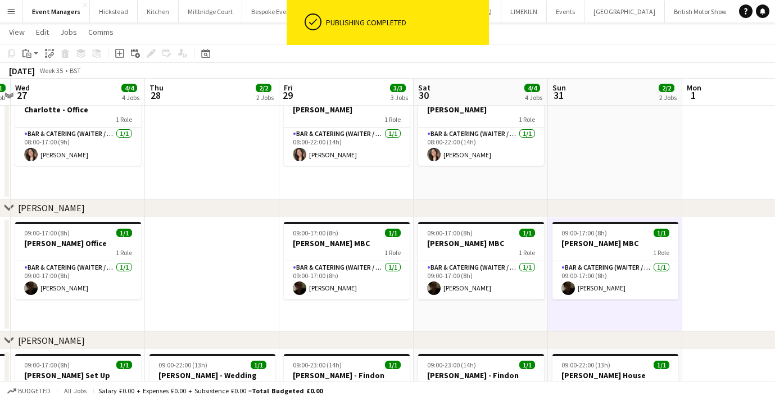
click at [253, 181] on app-date-cell at bounding box center [212, 142] width 134 height 116
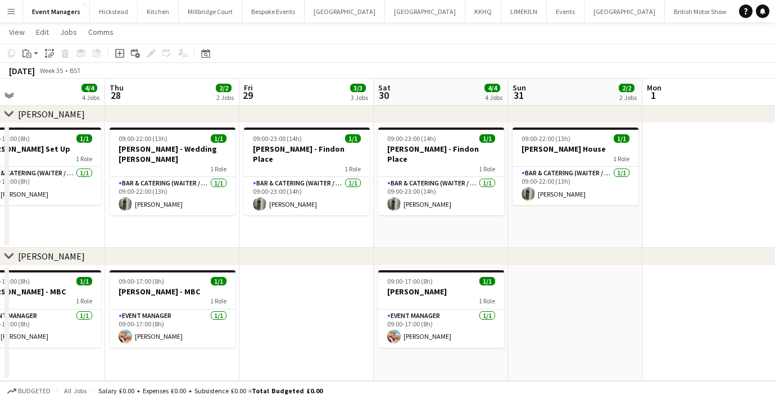
scroll to position [0, 275]
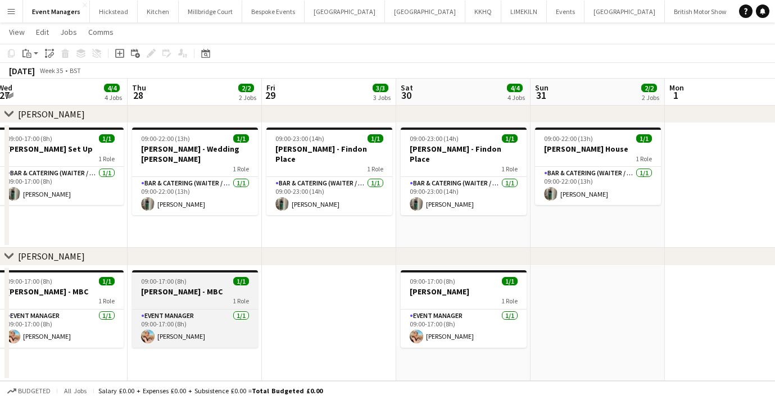
click at [189, 281] on div "09:00-17:00 (8h) 1/1" at bounding box center [195, 281] width 126 height 8
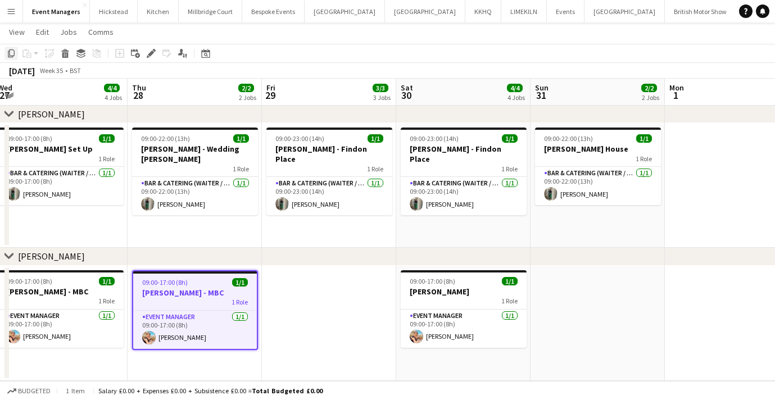
click at [12, 54] on icon "Copy" at bounding box center [11, 53] width 9 height 9
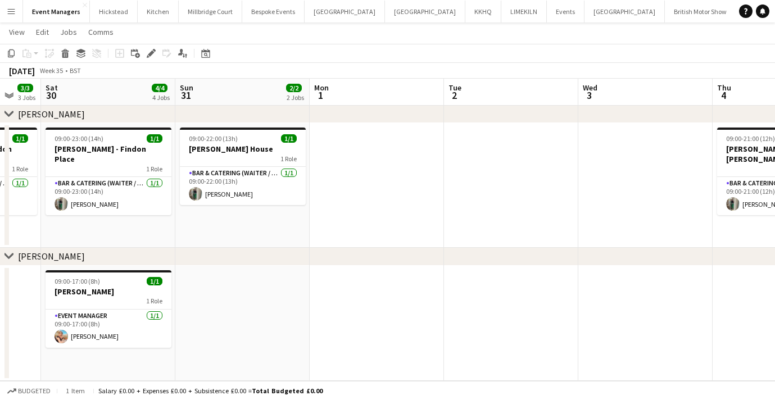
scroll to position [0, 377]
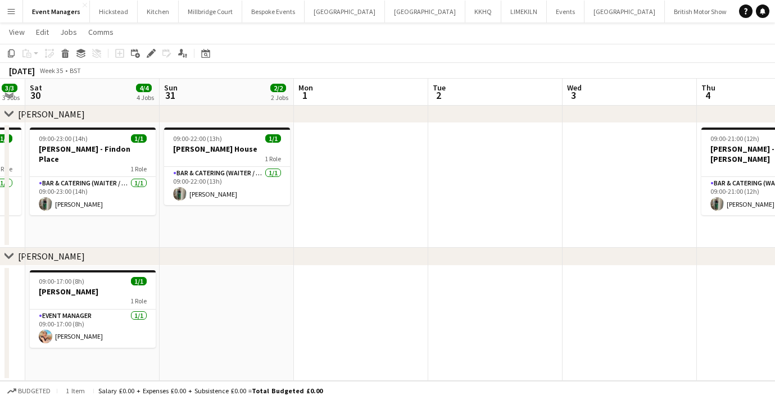
click at [336, 317] on app-date-cell at bounding box center [361, 324] width 134 height 116
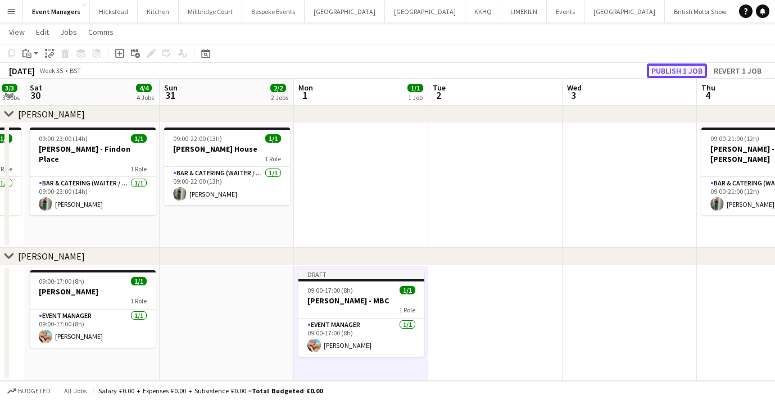
click at [682, 74] on button "Publish 1 job" at bounding box center [677, 70] width 60 height 15
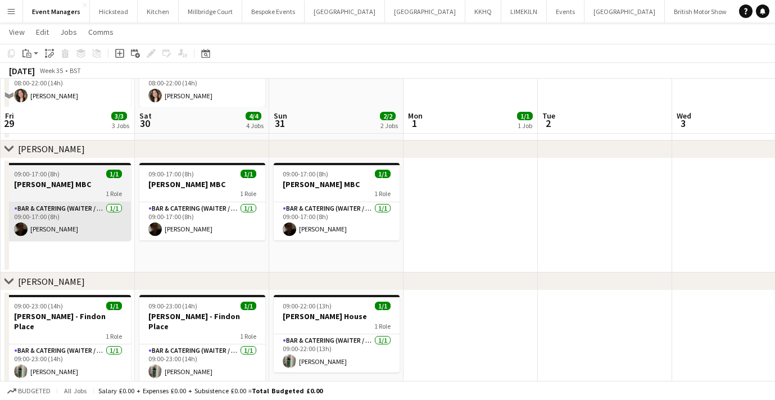
scroll to position [90, 0]
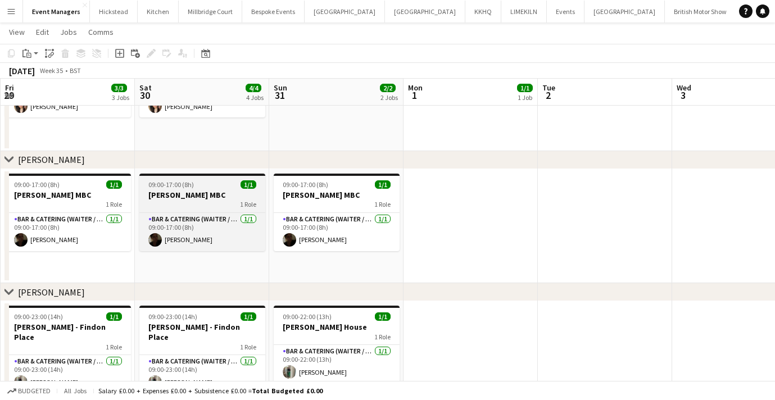
click at [201, 197] on h3 "[PERSON_NAME] MBC" at bounding box center [202, 195] width 126 height 10
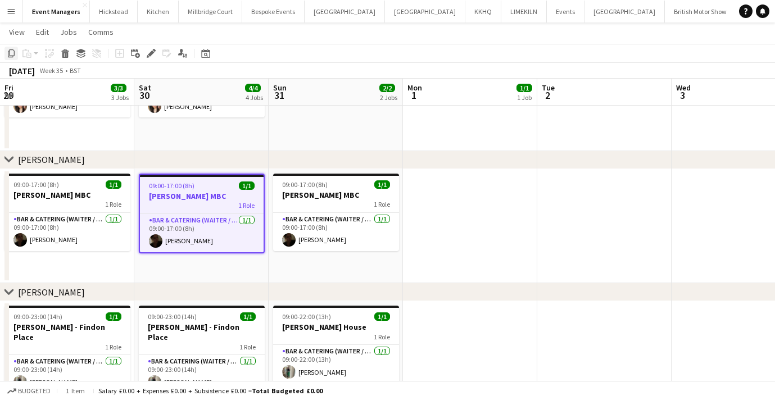
click at [8, 53] on icon at bounding box center [11, 53] width 7 height 8
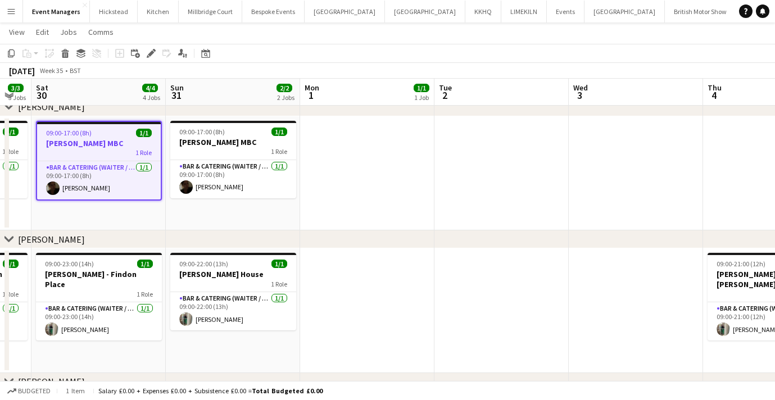
scroll to position [0, 399]
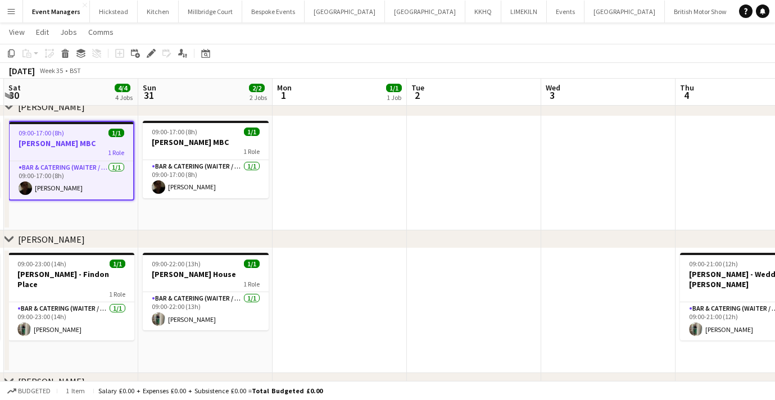
click at [469, 176] on app-date-cell at bounding box center [474, 173] width 134 height 115
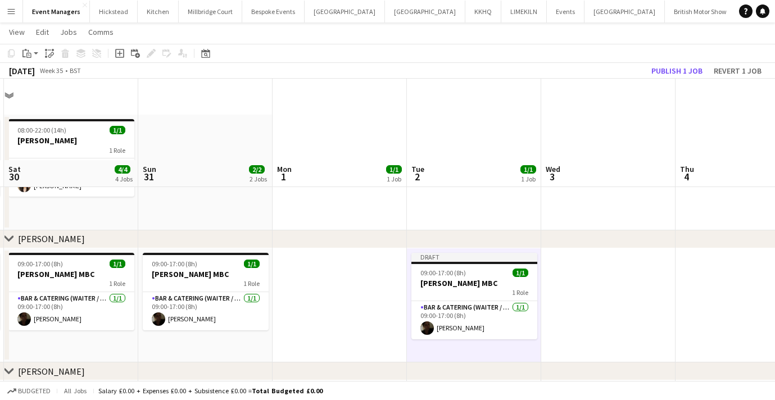
scroll to position [0, 0]
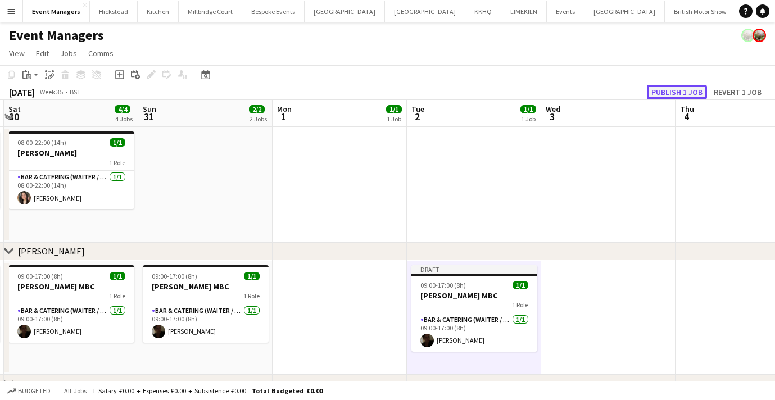
click at [670, 95] on button "Publish 1 job" at bounding box center [677, 92] width 60 height 15
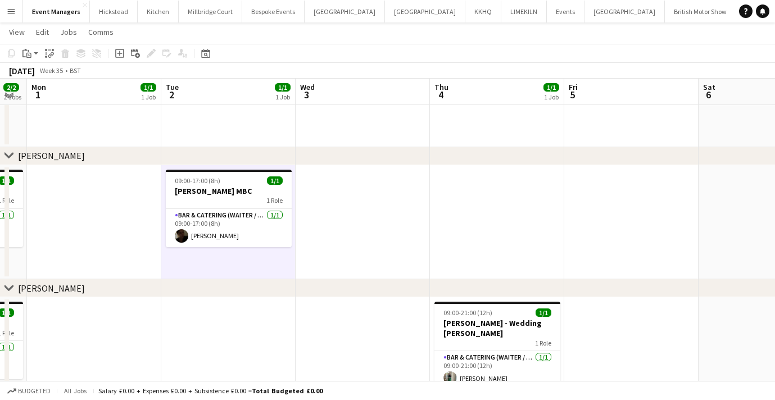
scroll to position [93, 0]
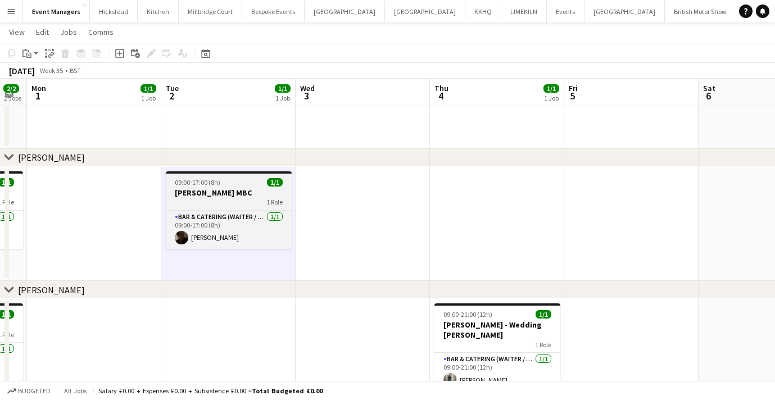
click at [219, 197] on h3 "[PERSON_NAME] MBC" at bounding box center [229, 193] width 126 height 10
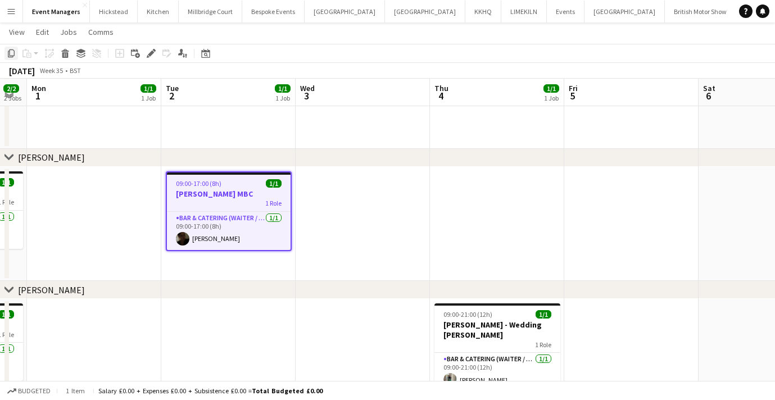
click at [12, 53] on icon "Copy" at bounding box center [11, 53] width 9 height 9
click at [374, 232] on app-date-cell at bounding box center [362, 224] width 134 height 115
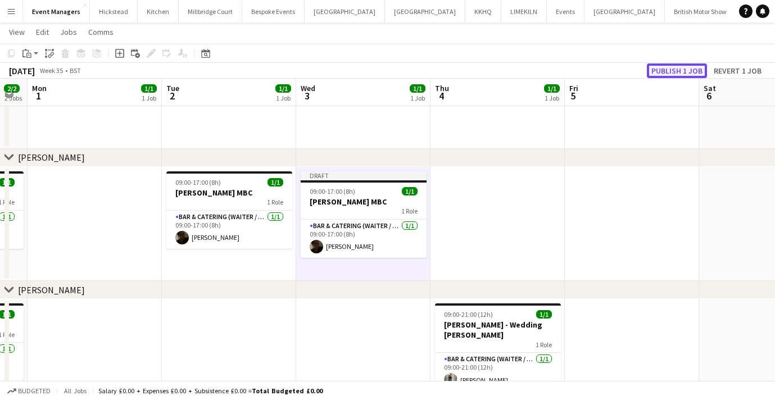
click at [659, 73] on button "Publish 1 job" at bounding box center [677, 70] width 60 height 15
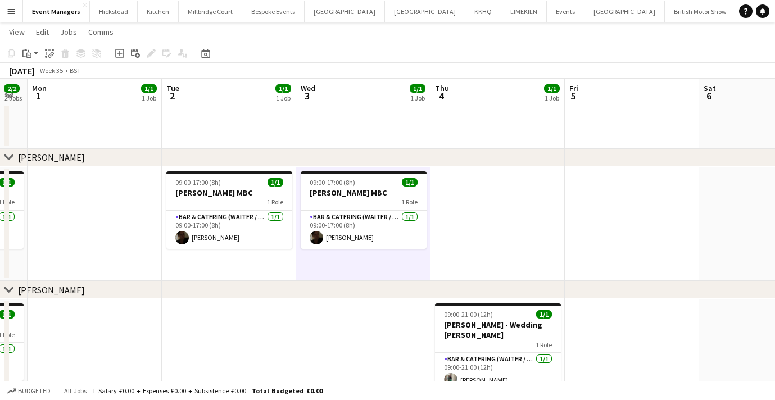
click at [482, 204] on app-date-cell at bounding box center [497, 224] width 134 height 115
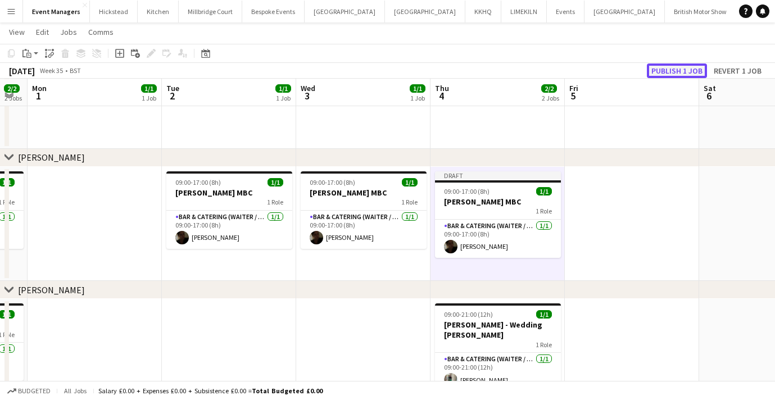
click at [693, 67] on button "Publish 1 job" at bounding box center [677, 70] width 60 height 15
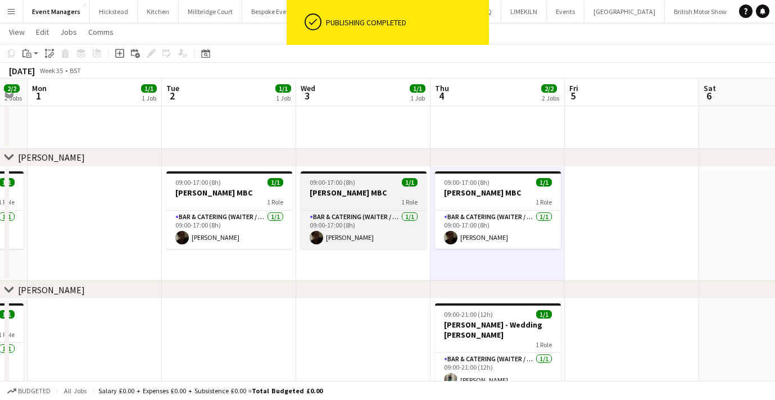
click at [348, 192] on h3 "[PERSON_NAME] MBC" at bounding box center [364, 193] width 126 height 10
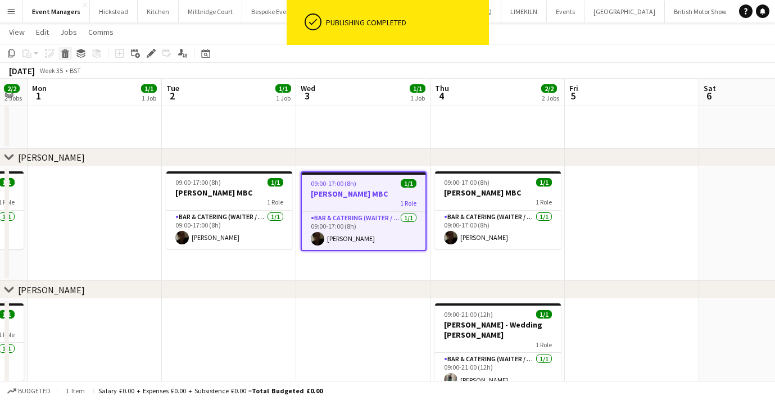
click at [61, 56] on icon "Delete" at bounding box center [65, 53] width 9 height 9
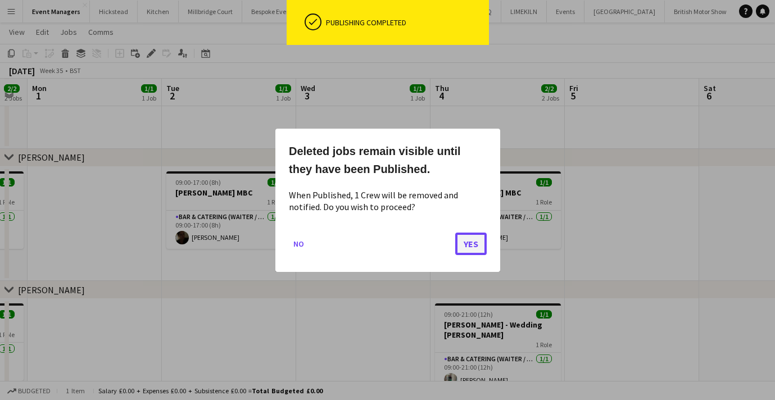
click at [467, 246] on button "Yes" at bounding box center [470, 243] width 31 height 22
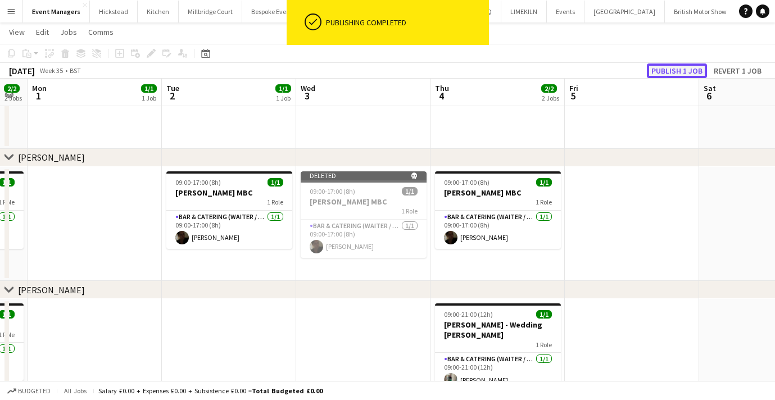
click at [676, 66] on button "Publish 1 job" at bounding box center [677, 70] width 60 height 15
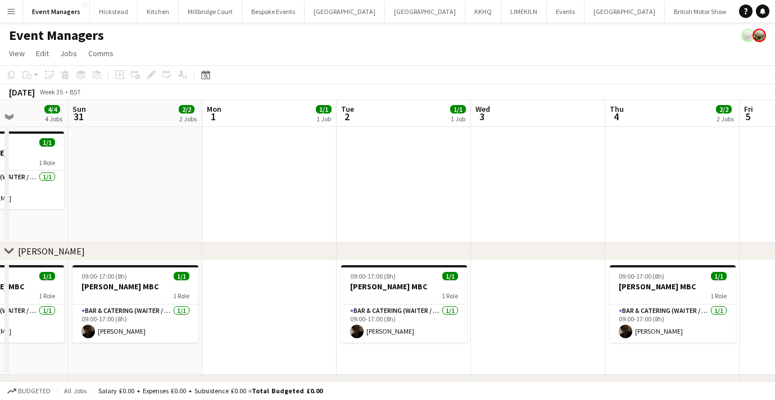
scroll to position [0, 372]
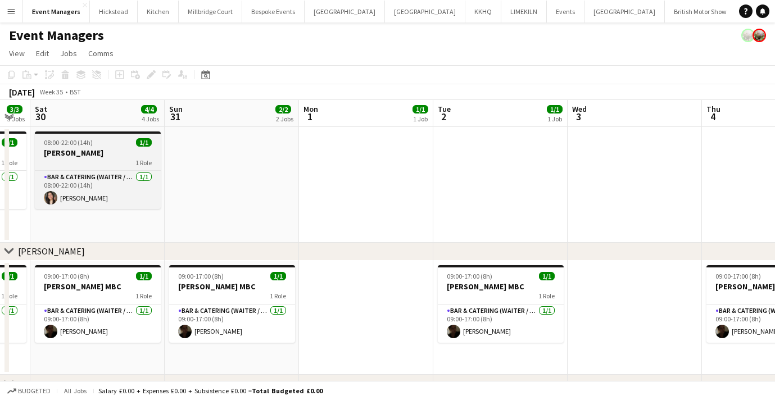
click at [80, 167] on app-job-card "08:00-22:00 (14h) 1/1 [PERSON_NAME] 1 Role Bar & Catering (Waiter / waitress) […" at bounding box center [98, 170] width 126 height 78
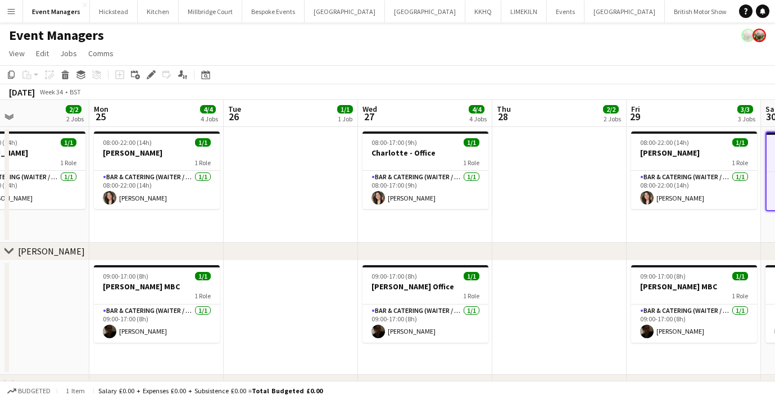
scroll to position [0, 307]
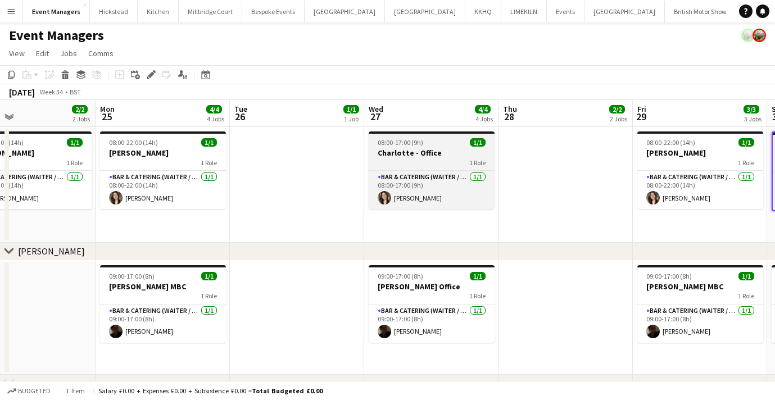
click at [409, 162] on div "1 Role" at bounding box center [431, 162] width 126 height 9
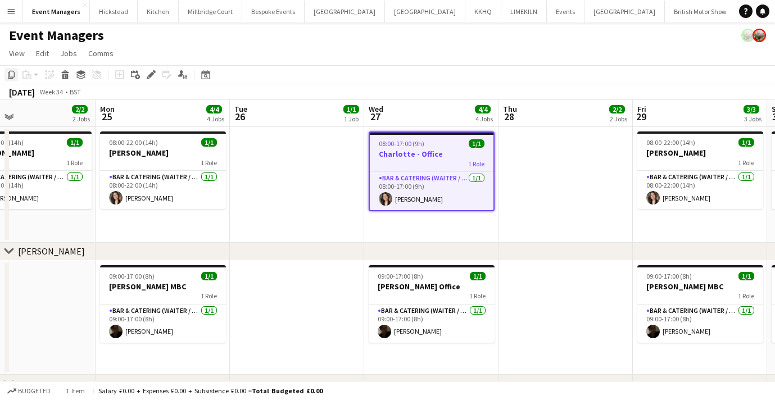
click at [10, 74] on icon "Copy" at bounding box center [11, 74] width 9 height 9
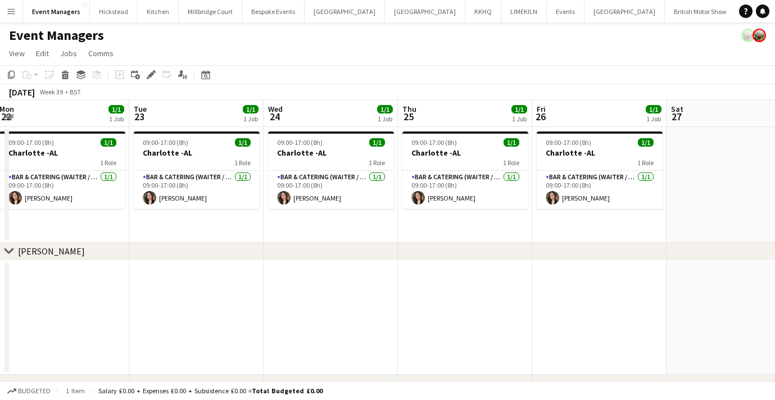
scroll to position [0, 409]
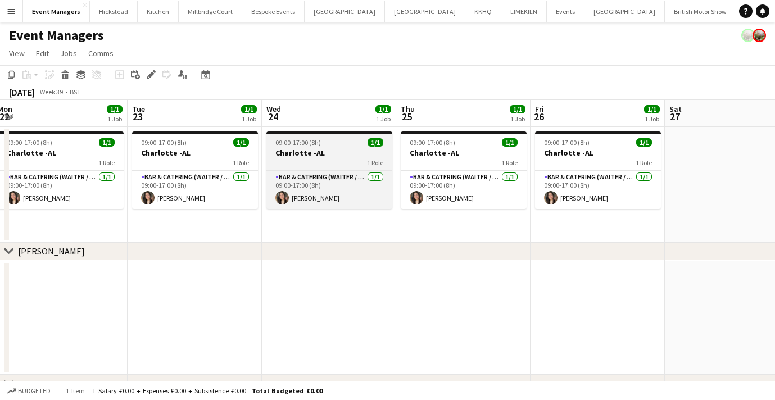
click at [305, 152] on h3 "Charlotte -AL" at bounding box center [329, 153] width 126 height 10
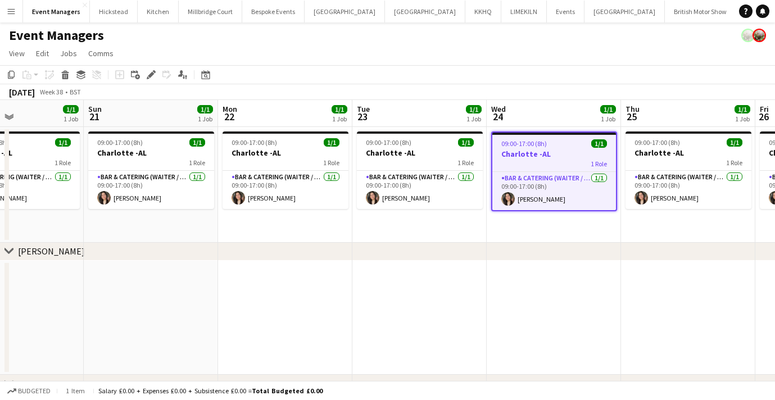
scroll to position [0, 462]
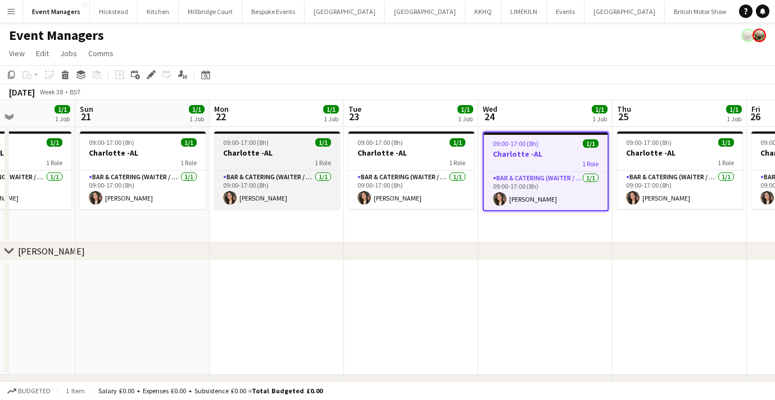
click at [264, 149] on h3 "Charlotte -AL" at bounding box center [277, 153] width 126 height 10
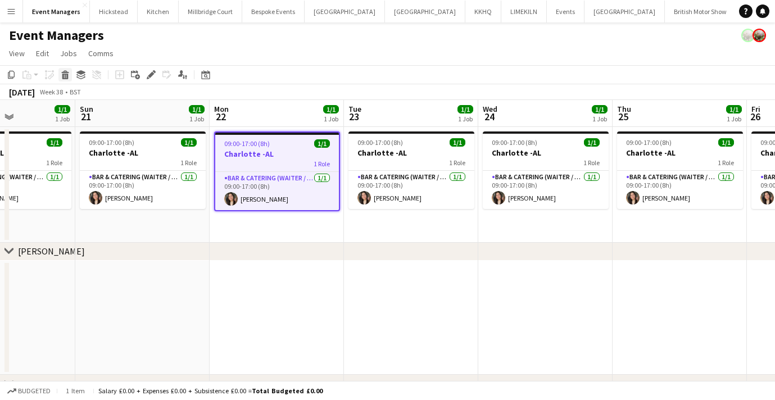
click at [68, 72] on icon at bounding box center [64, 71] width 7 height 3
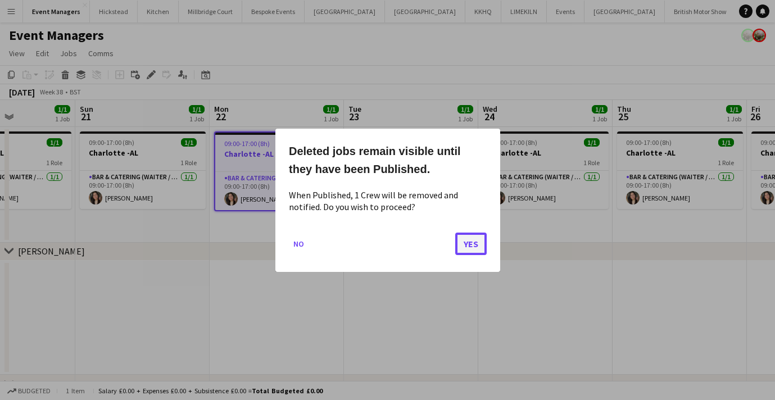
click at [478, 251] on button "Yes" at bounding box center [470, 243] width 31 height 22
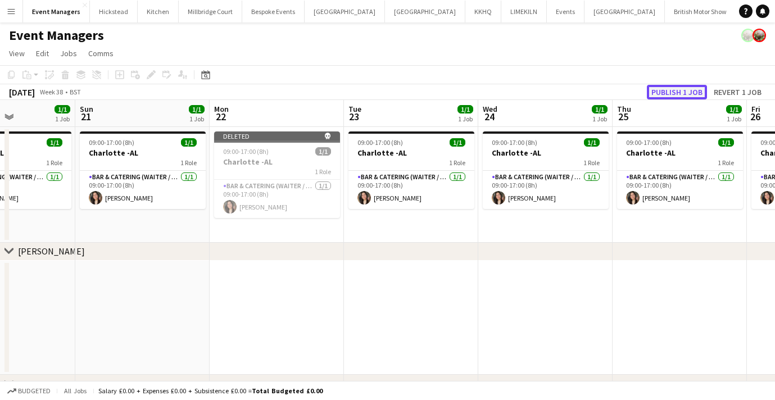
click at [674, 89] on button "Publish 1 job" at bounding box center [677, 92] width 60 height 15
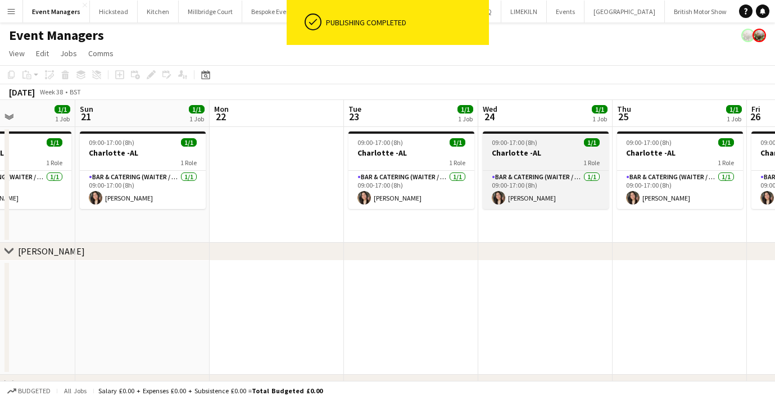
click at [532, 144] on span "09:00-17:00 (8h)" at bounding box center [513, 142] width 45 height 8
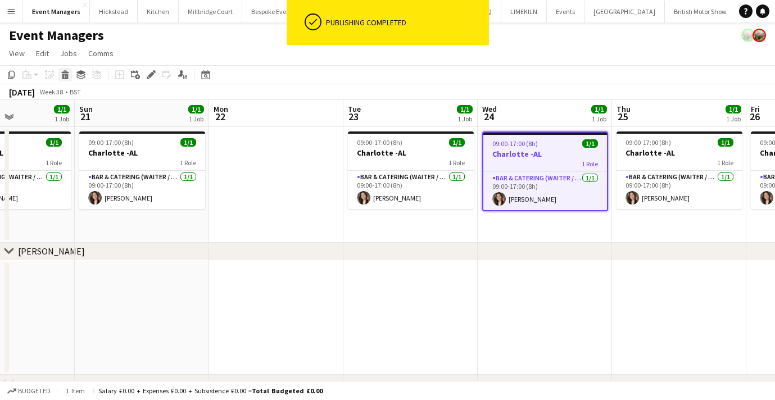
click at [67, 79] on div "Delete" at bounding box center [64, 74] width 13 height 13
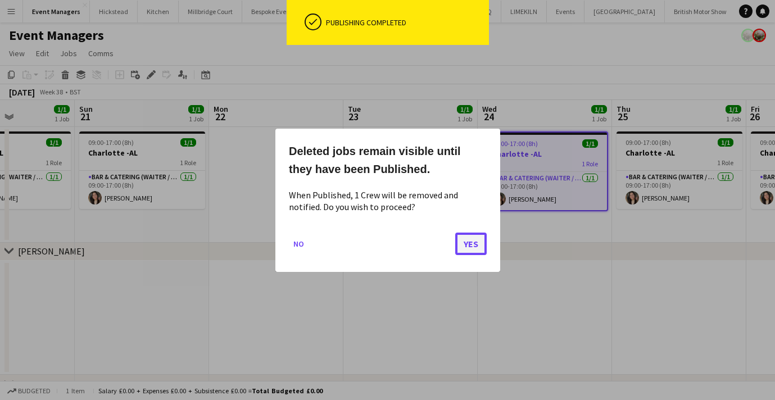
click at [467, 240] on button "Yes" at bounding box center [470, 243] width 31 height 22
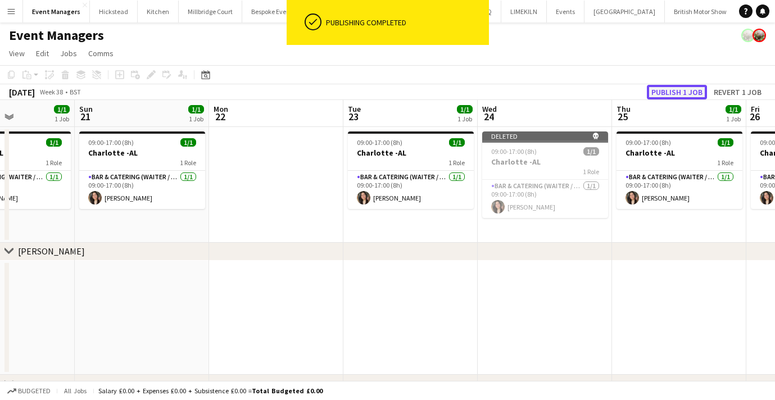
click at [672, 87] on button "Publish 1 job" at bounding box center [677, 92] width 60 height 15
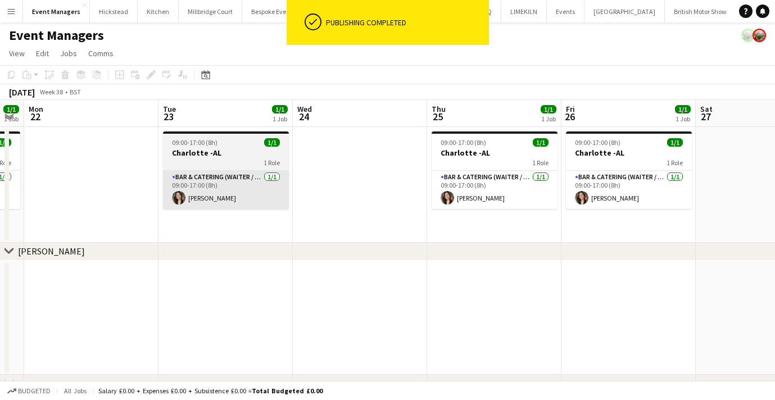
scroll to position [0, 376]
